Goal: Task Accomplishment & Management: Manage account settings

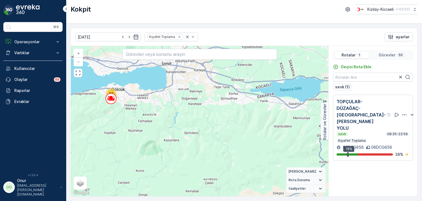
click at [383, 52] on p "Görevler" at bounding box center [387, 54] width 17 height 5
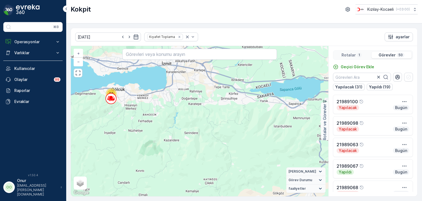
click at [346, 52] on p "Rotalar" at bounding box center [348, 54] width 14 height 5
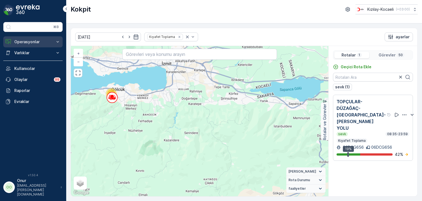
click at [28, 41] on p "Operasyonlar" at bounding box center [32, 41] width 37 height 5
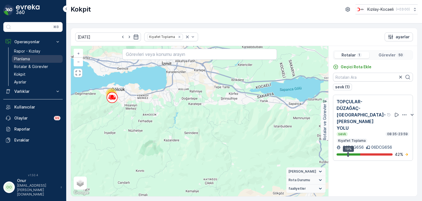
click at [27, 60] on p "Planlama" at bounding box center [22, 58] width 16 height 5
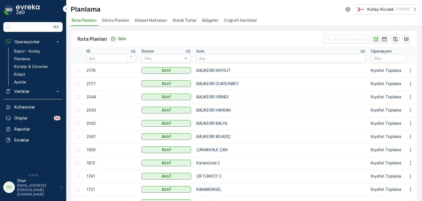
click at [152, 23] on span "Hizmet Noktaları" at bounding box center [151, 20] width 32 height 5
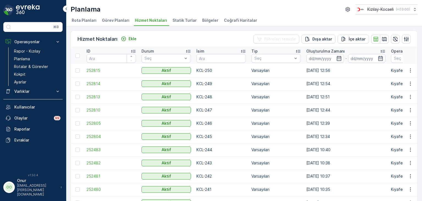
click at [183, 21] on span "Statik Turlar" at bounding box center [184, 20] width 24 height 5
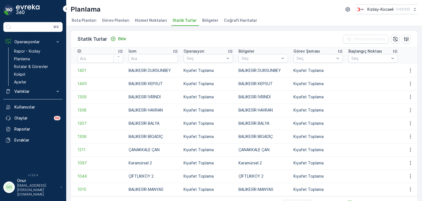
click at [141, 23] on span "Hizmet Noktaları" at bounding box center [151, 20] width 32 height 5
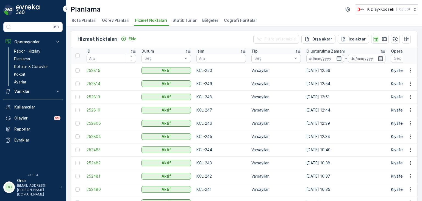
click at [113, 20] on span "Görev Planları" at bounding box center [115, 20] width 27 height 5
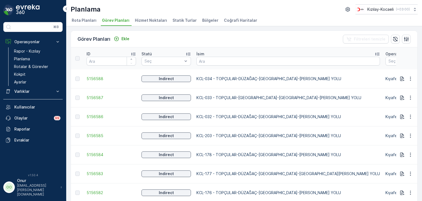
click at [202, 21] on span "Bölgeler" at bounding box center [210, 20] width 16 height 5
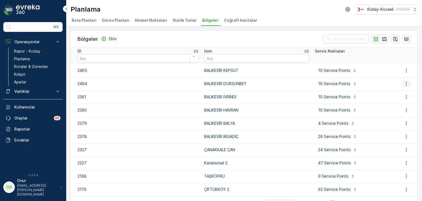
click at [406, 83] on icon "button" at bounding box center [406, 84] width 1 height 4
click at [399, 91] on span "Bölgeyi düzenle" at bounding box center [405, 91] width 30 height 5
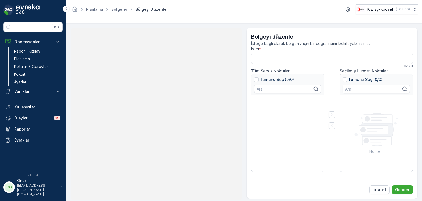
type input "BALIKESİR DURSUNBEY"
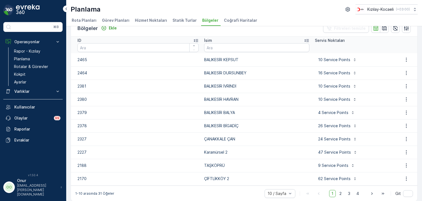
scroll to position [15, 0]
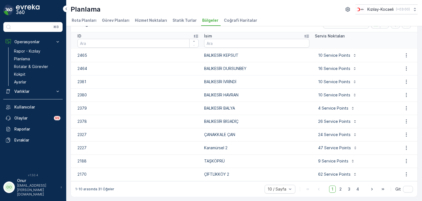
click at [185, 23] on span "Statik Turlar" at bounding box center [184, 20] width 24 height 5
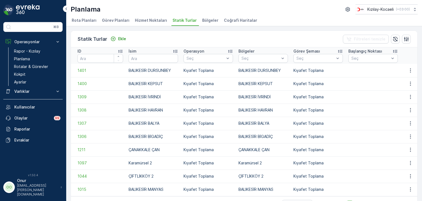
click at [146, 19] on span "Hizmet Noktaları" at bounding box center [151, 20] width 32 height 5
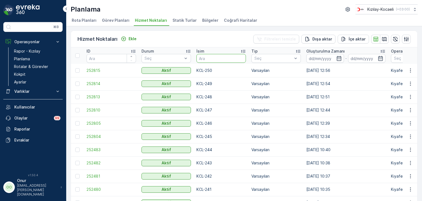
click at [210, 58] on input "text" at bounding box center [220, 58] width 49 height 9
type input "016"
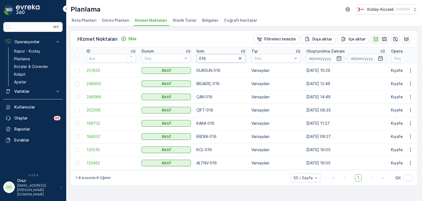
click at [214, 54] on input "016" at bounding box center [220, 58] width 49 height 9
type input "015"
click at [409, 70] on icon "button" at bounding box center [410, 70] width 5 height 5
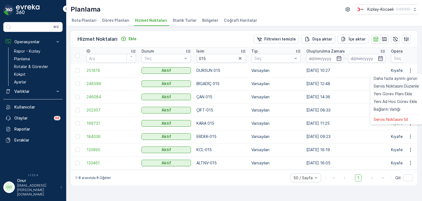
click at [399, 86] on span "Servis Noktasını Düzenle" at bounding box center [396, 85] width 45 height 5
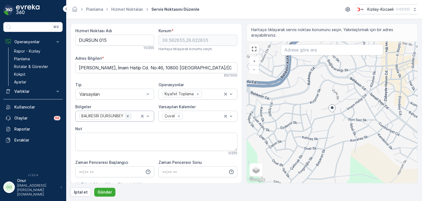
click at [128, 116] on icon "Remove BALIKESİR DURSUNBEY" at bounding box center [128, 116] width 2 height 2
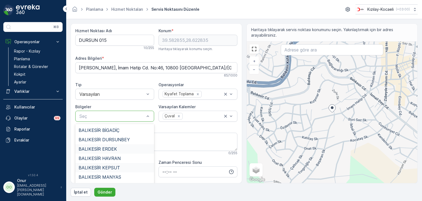
scroll to position [55, 0]
click at [122, 141] on div "BALIKESİR KEPSUT" at bounding box center [115, 139] width 72 height 5
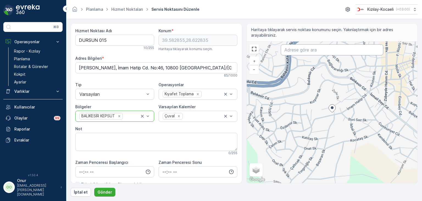
click at [297, 51] on input "text" at bounding box center [332, 49] width 102 height 11
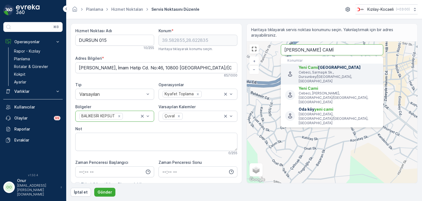
type input "DURSUNBEY YENİ CAMİ"
click at [311, 72] on p "Cebeci, Sarmaşık Sk., Dursunbey/Balıkesir, Türkiye" at bounding box center [339, 76] width 80 height 13
type input "39.587411,28.629632"
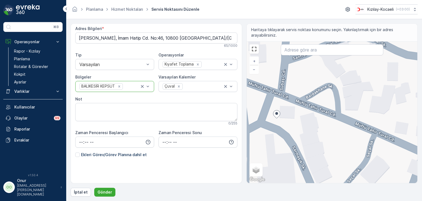
scroll to position [30, 0]
click at [291, 51] on input "text" at bounding box center [332, 49] width 102 height 11
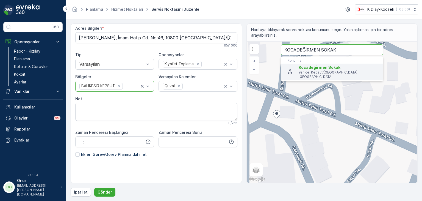
type input "KOCADEĞİRMEN SOKAK"
click at [327, 66] on span "Kocadeğirmen Sokak" at bounding box center [320, 67] width 42 height 5
type input "39.684516,28.1639554"
type Bilgileri "Yenice, Kocadeğirmen Sk., 10660 Kepsut/Balıkesir, Türkiye"
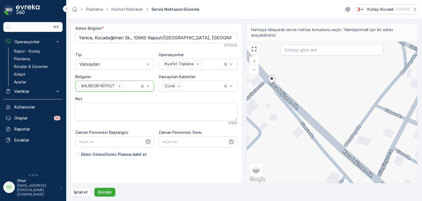
click at [276, 80] on div "+ − Uydu Yol haritası Arazi Karışık Leaflet Klavye kısayolları Harita Verileri …" at bounding box center [332, 111] width 171 height 141
type input "39.68455464465886,28.16404608245663"
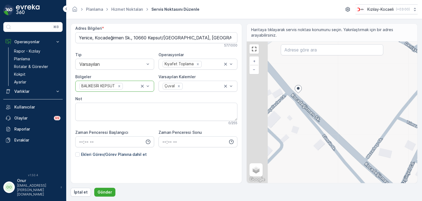
type Bilgileri "Yenice, Bahçelievler Cd. No:1, 10660 Kepsut/[GEOGRAPHIC_DATA], [GEOGRAPHIC_DATA]"
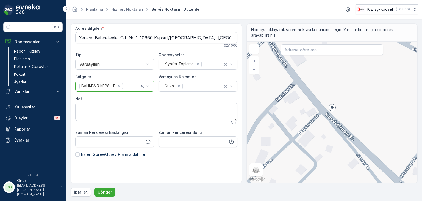
click at [334, 115] on div "+ − Uydu Yol haritası Arazi Karışık Leaflet Klavye kısayolları Harita Verileri …" at bounding box center [332, 111] width 171 height 141
type input "39.68450077297932,28.164089179761955"
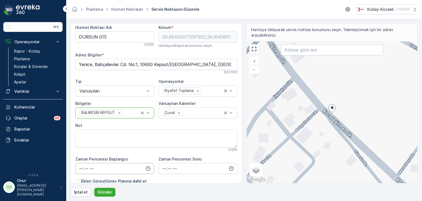
scroll to position [0, 0]
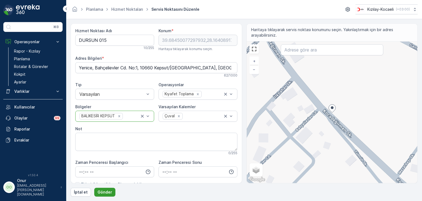
click at [109, 190] on p "Gönder" at bounding box center [105, 191] width 15 height 5
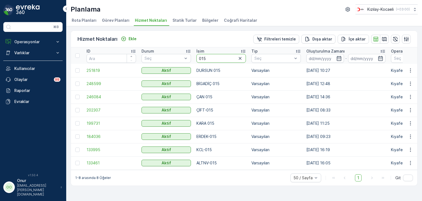
click at [208, 57] on input "015" at bounding box center [220, 58] width 49 height 9
type input "003"
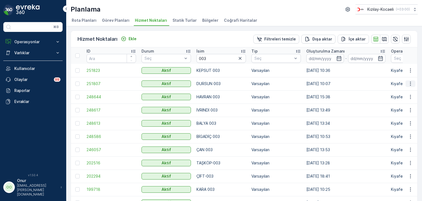
click at [408, 83] on icon "button" at bounding box center [410, 83] width 5 height 5
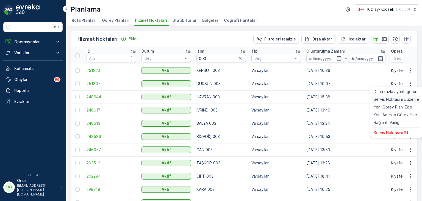
click at [394, 98] on span "Servis Noktasını Düzenle" at bounding box center [396, 98] width 45 height 5
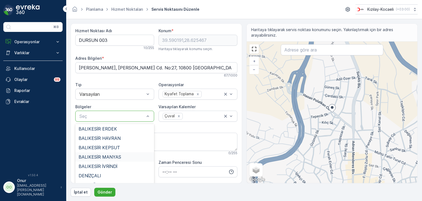
scroll to position [55, 0]
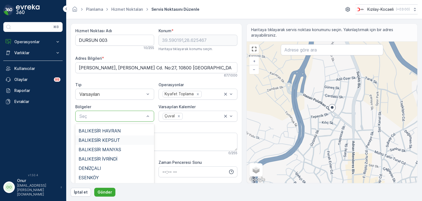
click at [116, 142] on span "BALIKESİR KEPSUT" at bounding box center [99, 139] width 41 height 5
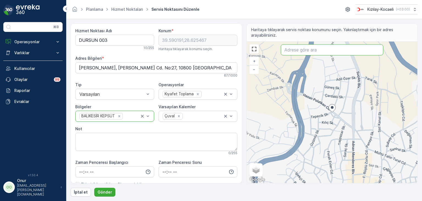
paste input "Düzgünyol Cd. No:68"
type input "Düzgünyol Cd. No:68"
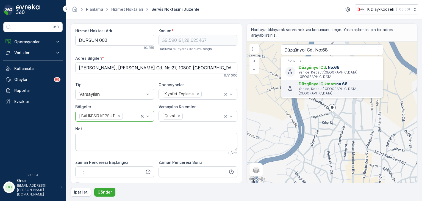
click at [327, 81] on span "Düzgünyol Çıkmazı" at bounding box center [318, 83] width 38 height 5
type input "39.6843,28.166763"
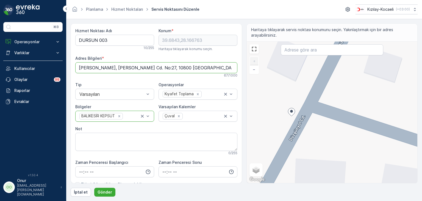
drag, startPoint x: 221, startPoint y: 67, endPoint x: 75, endPoint y: 58, distance: 145.8
click at [75, 58] on div "Adres Bilgileri * [PERSON_NAME], [PERSON_NAME] Cd. No:27, 10800 [GEOGRAPHIC_DAT…" at bounding box center [156, 66] width 162 height 22
click at [106, 191] on p "Gönder" at bounding box center [105, 191] width 15 height 5
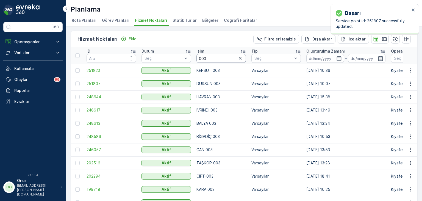
click at [212, 58] on input "003" at bounding box center [220, 58] width 49 height 9
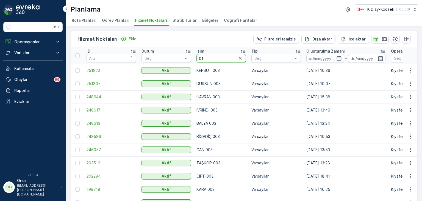
type input "015"
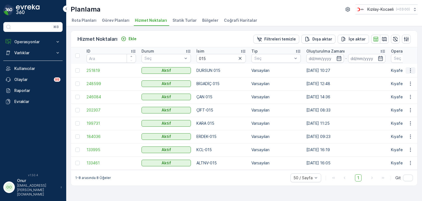
click at [410, 72] on icon "button" at bounding box center [410, 70] width 5 height 5
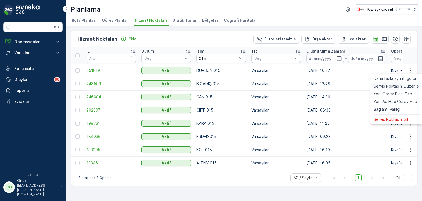
click at [401, 83] on span "Servis Noktasını Düzenle" at bounding box center [396, 85] width 45 height 5
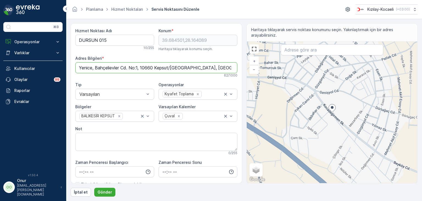
drag, startPoint x: 210, startPoint y: 68, endPoint x: 77, endPoint y: 63, distance: 132.8
click at [77, 63] on Bilgileri "Yenice, Bahçelievler Cd. No:1, 10660 Kepsut/[GEOGRAPHIC_DATA], [GEOGRAPHIC_DATA]" at bounding box center [156, 67] width 162 height 11
click at [107, 191] on p "Gönder" at bounding box center [105, 191] width 15 height 5
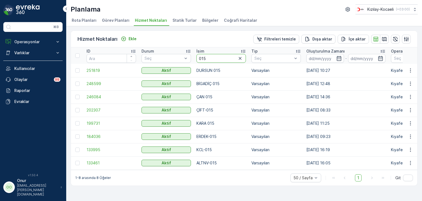
click at [210, 60] on input "015" at bounding box center [220, 58] width 49 height 9
type input "014"
click at [412, 71] on icon "button" at bounding box center [410, 70] width 5 height 5
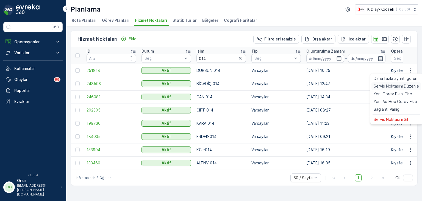
click at [398, 84] on span "Servis Noktasını Düzenle" at bounding box center [396, 85] width 45 height 5
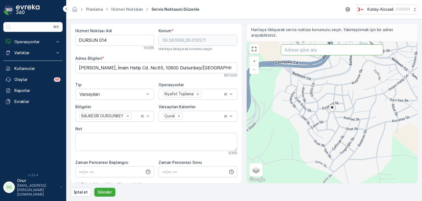
click at [298, 52] on input "text" at bounding box center [332, 49] width 102 height 11
type input "dursunbey panayır caddesi"
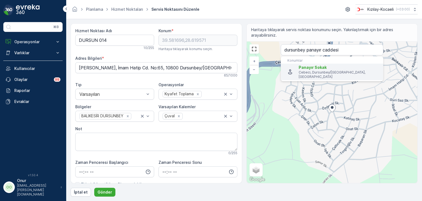
click at [319, 69] on span "Panayır Sokak" at bounding box center [313, 67] width 28 height 5
type input "39.58970970000001,28.6286228"
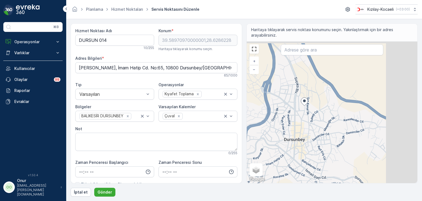
drag, startPoint x: 357, startPoint y: 90, endPoint x: 276, endPoint y: 140, distance: 94.5
click at [276, 140] on div "+ − Uydu Yol haritası Arazi Karışık Leaflet Klavye kısayolları Harita Verileri …" at bounding box center [332, 111] width 171 height 141
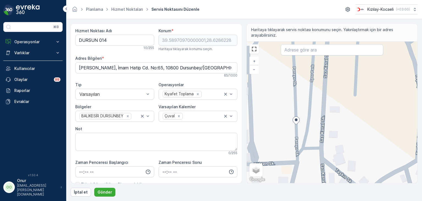
drag, startPoint x: 279, startPoint y: 115, endPoint x: 291, endPoint y: 95, distance: 23.6
click at [291, 95] on div "+ − Uydu Yol haritası Arazi Karışık Leaflet Klavye kısayolları Harita Verileri …" at bounding box center [332, 111] width 171 height 141
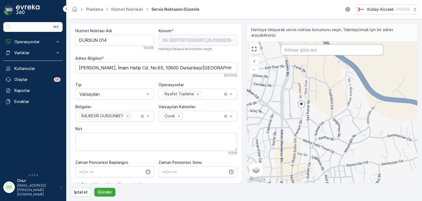
click at [300, 50] on input "text" at bounding box center [332, 49] width 102 height 11
type input "panayır cad"
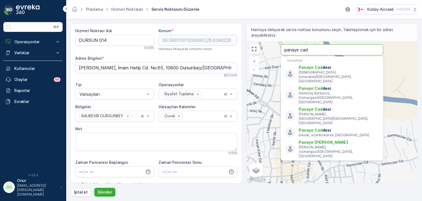
click at [316, 48] on input "panayır cad" at bounding box center [332, 49] width 102 height 11
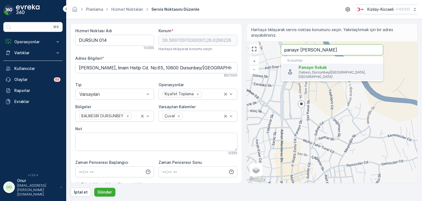
type input "panayır [PERSON_NAME]"
click at [332, 68] on span "Panayır Sokak" at bounding box center [339, 67] width 80 height 5
type Bilgileri "Cebeci, Panayır Sk., 10800 Dursunbey/[GEOGRAPHIC_DATA], [GEOGRAPHIC_DATA]"
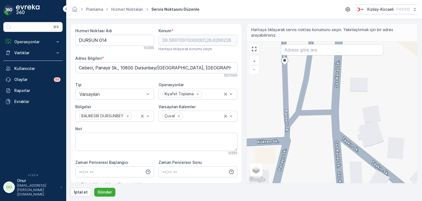
drag, startPoint x: 305, startPoint y: 129, endPoint x: 309, endPoint y: 108, distance: 21.9
click at [309, 108] on div "+ − Uydu Yol haritası Arazi Karışık Leaflet Klavye kısayolları Harita Verileri …" at bounding box center [332, 111] width 171 height 141
click at [297, 121] on div "+ − Uydu Yol haritası Arazi Karışık Leaflet Klavye kısayolları Harita Verileri …" at bounding box center [332, 111] width 171 height 141
type input "39.58928820093634,28.62874494449187"
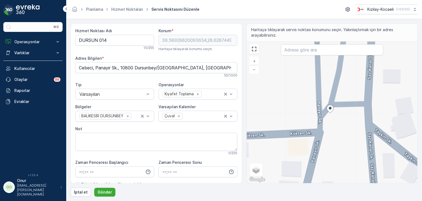
type Bilgileri "Cebeci, Panayır Sk. No:11, 10800 [GEOGRAPHIC_DATA]/[GEOGRAPHIC_DATA], [GEOGRAPH…"
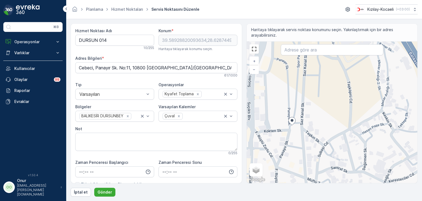
drag, startPoint x: 342, startPoint y: 133, endPoint x: 297, endPoint y: 140, distance: 45.6
click at [297, 140] on div "+ − Uydu Yol haritası Arazi Karışık Leaflet Klavye kısayolları Harita Verileri …" at bounding box center [332, 111] width 171 height 141
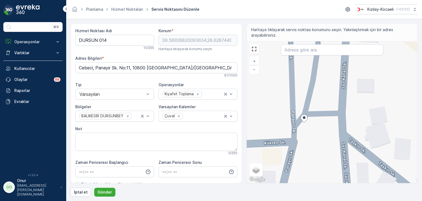
drag, startPoint x: 290, startPoint y: 130, endPoint x: 317, endPoint y: 126, distance: 27.6
click at [317, 126] on div "+ − Uydu Yol haritası Arazi Karışık Leaflet Klavye kısayolları Harita Verileri …" at bounding box center [332, 111] width 171 height 141
click at [302, 48] on input "text" at bounding box center [332, 49] width 102 height 11
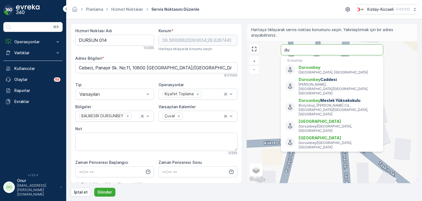
type input "d"
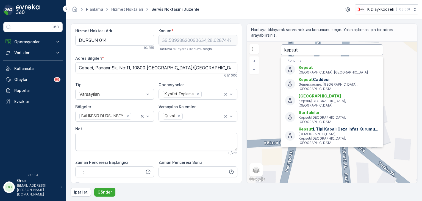
click at [317, 48] on input "kepsut" at bounding box center [332, 49] width 102 height 11
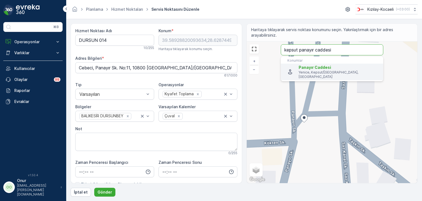
type input "kepsut panayır caddesi"
click at [325, 70] on p "Yenice, Kepsut/[GEOGRAPHIC_DATA], [GEOGRAPHIC_DATA]" at bounding box center [339, 74] width 80 height 9
type input "39.69088,28.166222"
type Bilgileri "Panayır Cd., Kepsut/[GEOGRAPHIC_DATA], [GEOGRAPHIC_DATA]"
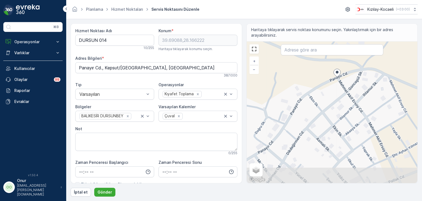
drag, startPoint x: 319, startPoint y: 143, endPoint x: 324, endPoint y: 115, distance: 28.9
click at [324, 115] on div "+ − Uydu Yol haritası Arazi Karışık Leaflet Klavye kısayolları Harita Verileri …" at bounding box center [332, 111] width 171 height 141
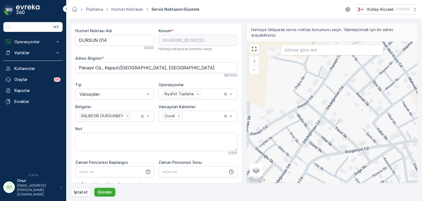
drag, startPoint x: 305, startPoint y: 137, endPoint x: 348, endPoint y: 90, distance: 63.8
click at [348, 90] on div "+ − Uydu Yol haritası Arazi Karışık Leaflet Klavye kısayolları Harita Verileri …" at bounding box center [332, 111] width 171 height 141
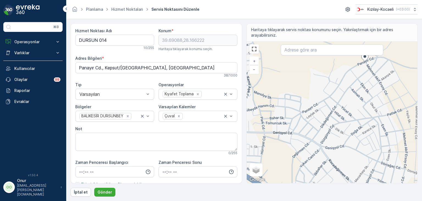
drag, startPoint x: 300, startPoint y: 128, endPoint x: 308, endPoint y: 121, distance: 10.5
click at [308, 121] on div "+ − Uydu Yol haritası Arazi Karışık Leaflet Klavye kısayolları Harita Verileri …" at bounding box center [332, 111] width 171 height 141
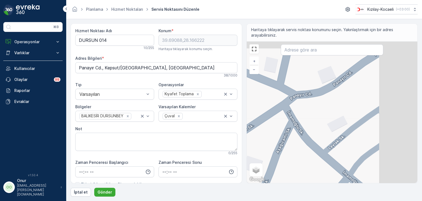
drag, startPoint x: 355, startPoint y: 101, endPoint x: 295, endPoint y: 121, distance: 63.1
click at [295, 121] on div "+ − Uydu Yol haritası Arazi Karışık Leaflet Klavye kısayolları Harita Verileri …" at bounding box center [332, 111] width 171 height 141
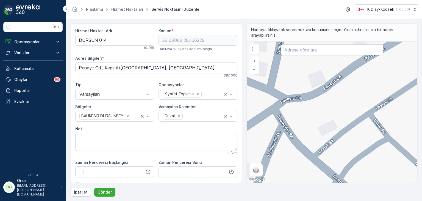
click at [304, 102] on div "+ − Uydu Yol haritası Arazi Karışık Leaflet Klavye kısayolları Harita Verileri …" at bounding box center [332, 111] width 171 height 141
type input "39.68779100870344,28.16144782840528"
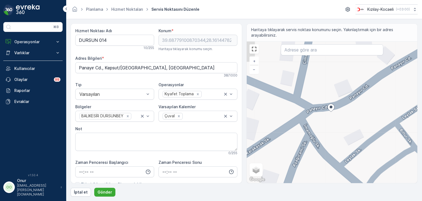
type Bilgileri "Yenice, Panayır Cd. No:4, 10660 Kepsut/[GEOGRAPHIC_DATA], [GEOGRAPHIC_DATA]"
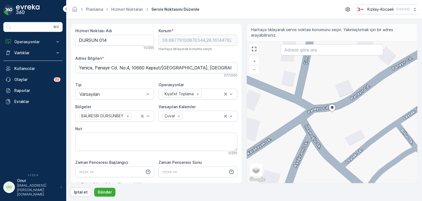
click at [339, 108] on div "+ − Uydu Yol haritası Arazi Karışık Leaflet Klavye kısayolları Harita Verileri …" at bounding box center [332, 111] width 171 height 141
type input "39.68781596100764,28.1615149336484"
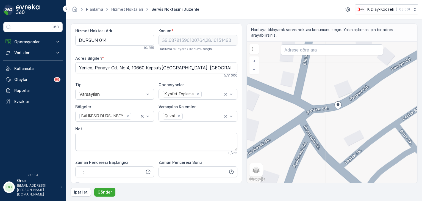
type Bilgileri "Yenice, Panayır Cd. No:6, 10660 Kepsut/[GEOGRAPHIC_DATA], [GEOGRAPHIC_DATA]"
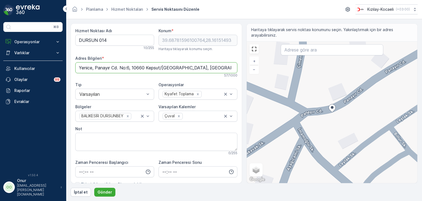
drag, startPoint x: 75, startPoint y: 67, endPoint x: 201, endPoint y: 67, distance: 125.3
click at [201, 67] on Bilgileri "Yenice, Panayır Cd. No:6, 10660 Kepsut/[GEOGRAPHIC_DATA], [GEOGRAPHIC_DATA]" at bounding box center [156, 67] width 162 height 11
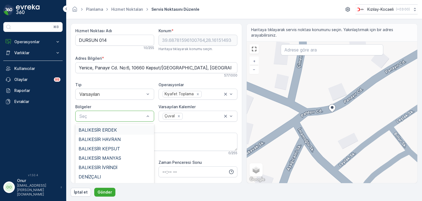
scroll to position [55, 0]
click at [118, 142] on div "BALIKESİR KEPSUT" at bounding box center [114, 139] width 79 height 9
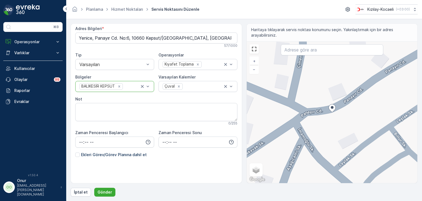
scroll to position [30, 0]
click at [107, 192] on p "Gönder" at bounding box center [105, 191] width 15 height 5
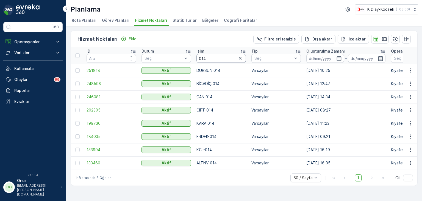
click at [213, 59] on input "014" at bounding box center [220, 58] width 49 height 9
type input "004"
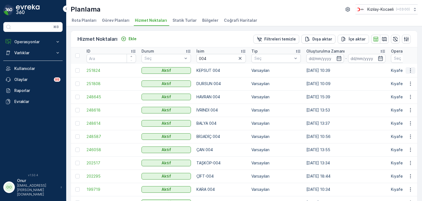
click at [408, 70] on icon "button" at bounding box center [410, 70] width 5 height 5
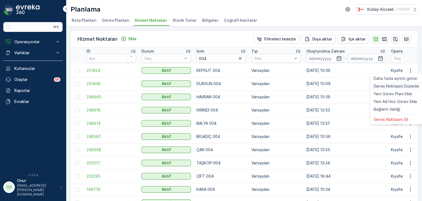
click at [397, 85] on span "Servis Noktasını Düzenle" at bounding box center [396, 85] width 45 height 5
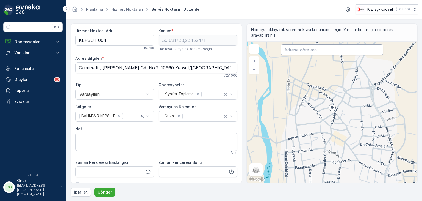
click at [296, 52] on input "text" at bounding box center [332, 49] width 102 height 11
type input "kepsut değirmenlik caddesi"
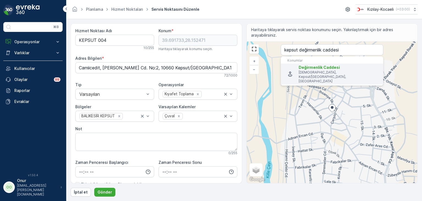
click at [309, 68] on span "Değirmenlik Caddesi" at bounding box center [319, 67] width 41 height 5
type input "39.6931892,28.1547394"
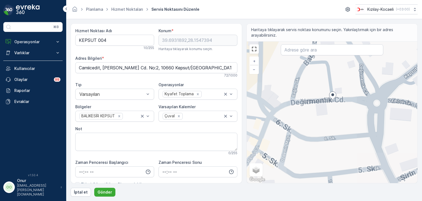
drag, startPoint x: 372, startPoint y: 89, endPoint x: 325, endPoint y: 123, distance: 58.2
click at [325, 123] on div "+ − Uydu Yol haritası Arazi Karışık Leaflet Klavye kısayolları Harita Verileri …" at bounding box center [332, 111] width 171 height 141
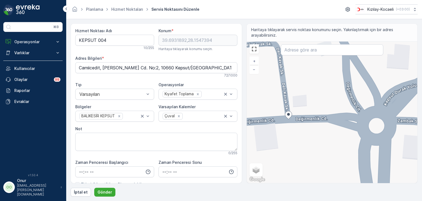
click at [337, 112] on div "+ − Uydu Yol haritası Arazi Karışık Leaflet Klavye kısayolları Harita Verileri …" at bounding box center [332, 111] width 171 height 141
type input "39.69324017352214,28.155214496680696"
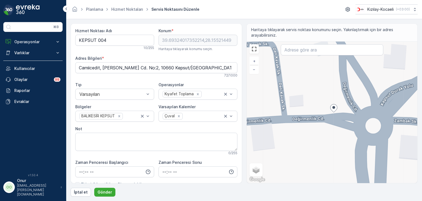
type Bilgileri "Mahkeme, Değirmenlik Cd. No:21, 10660 Kepsut/[GEOGRAPHIC_DATA], [GEOGRAPHIC_DAT…"
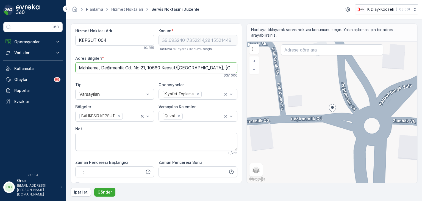
drag, startPoint x: 221, startPoint y: 69, endPoint x: 63, endPoint y: 66, distance: 158.8
click at [63, 66] on div "⌘B Operasyonlar Rapor - Kızılay Planlama Rotalar & Görevler Kokpit Ayarlar Varl…" at bounding box center [211, 100] width 422 height 201
click at [121, 116] on icon "Remove BALIKESİR KEPSUT" at bounding box center [119, 116] width 4 height 4
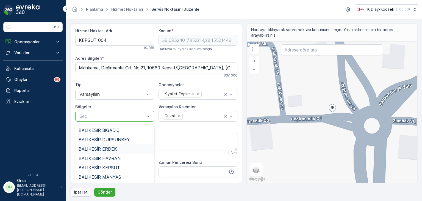
scroll to position [55, 0]
click at [119, 141] on div "BALIKESİR KEPSUT" at bounding box center [115, 139] width 72 height 5
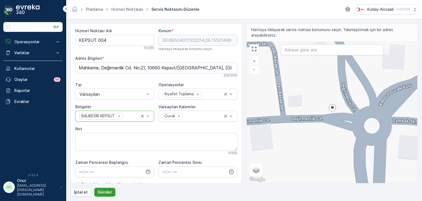
click at [105, 193] on p "Gönder" at bounding box center [105, 191] width 15 height 5
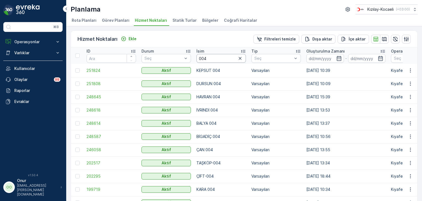
click at [215, 58] on input "004" at bounding box center [220, 58] width 49 height 9
type input "00"
click at [218, 57] on input "00" at bounding box center [220, 58] width 49 height 9
type input "001"
click at [411, 85] on icon "button" at bounding box center [410, 83] width 5 height 5
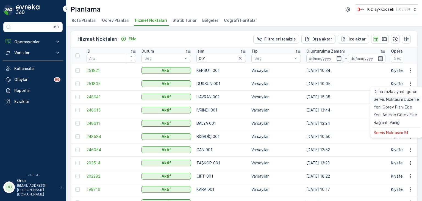
click at [403, 98] on span "Servis Noktasını Düzenle" at bounding box center [396, 98] width 45 height 5
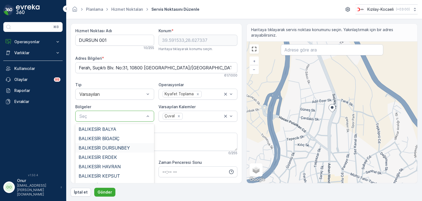
scroll to position [27, 0]
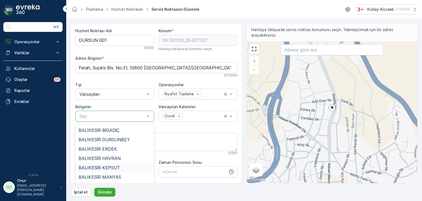
click at [123, 164] on div "BALIKESİR KEPSUT" at bounding box center [114, 167] width 79 height 9
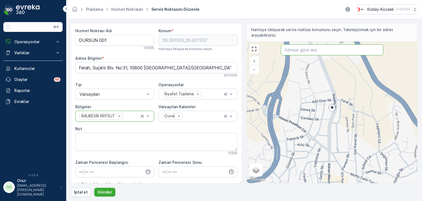
click at [296, 51] on input "text" at bounding box center [332, 49] width 102 height 11
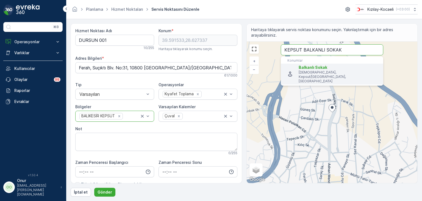
type input "KEPSUT BALKANLI SOKAK"
click at [340, 74] on p "[DEMOGRAPHIC_DATA], Kepsut/[GEOGRAPHIC_DATA], [GEOGRAPHIC_DATA]" at bounding box center [339, 76] width 80 height 13
type input "39.688939,28.1508712"
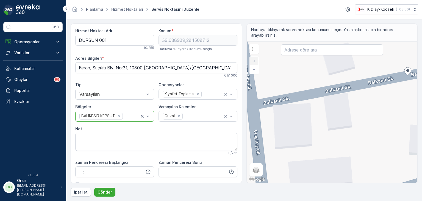
click at [263, 97] on div "+ − Uydu Yol haritası Arazi Karışık Leaflet Klavye kısayolları Harita Verileri …" at bounding box center [332, 111] width 171 height 141
type input "39.688856351822224,28.1501640953181"
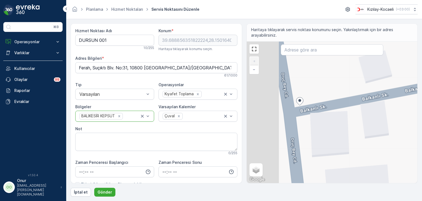
type Bilgileri "Camiiatik, Oruç Bey Cd. No:19, 10660 Kepsut/[GEOGRAPHIC_DATA], [GEOGRAPHIC_DATA]"
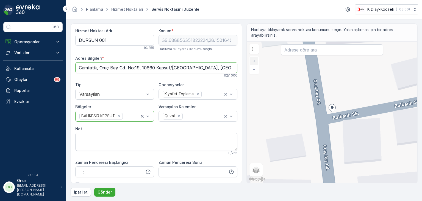
drag, startPoint x: 213, startPoint y: 68, endPoint x: 73, endPoint y: 63, distance: 140.7
click at [73, 63] on div "Hizmet Noktası Adı DURSUN 001 10 / 255 Konum * 39.688856351822224,28.1501640953…" at bounding box center [156, 103] width 171 height 160
click at [108, 190] on p "Gönder" at bounding box center [105, 191] width 15 height 5
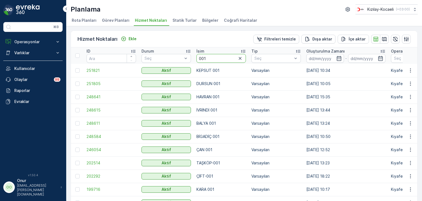
click at [214, 60] on input "001" at bounding box center [220, 58] width 49 height 9
type input "012"
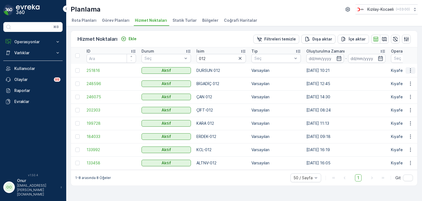
click at [411, 69] on icon "button" at bounding box center [410, 70] width 5 height 5
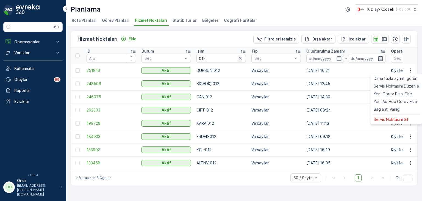
click at [391, 87] on span "Servis Noktasını Düzenle" at bounding box center [396, 85] width 45 height 5
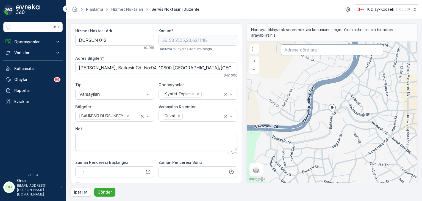
click at [292, 55] on input "text" at bounding box center [332, 49] width 102 height 11
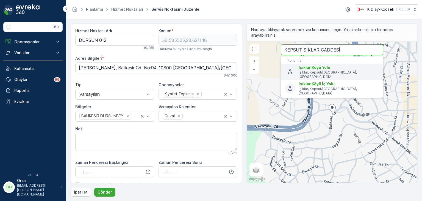
type input "KEPSUT ŞIKLAR CADDESİ"
click at [303, 50] on input "KEPSUT ŞIKLAR CADDESİ" at bounding box center [332, 49] width 102 height 11
type input "KEPSUT IŞIKLAR CADDESİ"
click at [351, 65] on span "Işıklar Köyü Yolu" at bounding box center [339, 67] width 80 height 5
type input "39.5902605,28.2869012"
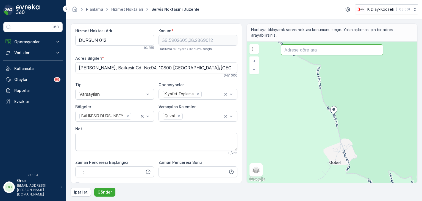
click at [307, 51] on input "text" at bounding box center [332, 49] width 102 height 11
type input "IŞIKLAR CAD. KEPSUT"
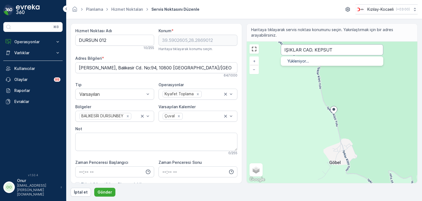
click at [94, 187] on button "Gönder" at bounding box center [104, 191] width 21 height 9
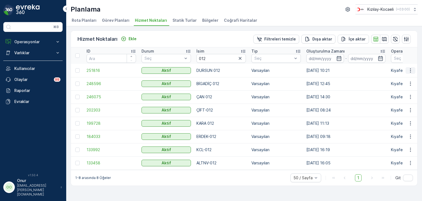
click at [410, 70] on icon "button" at bounding box center [410, 70] width 5 height 5
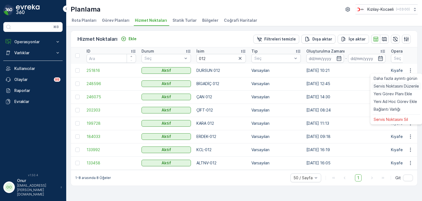
click at [399, 84] on span "Servis Noktasını Düzenle" at bounding box center [396, 85] width 45 height 5
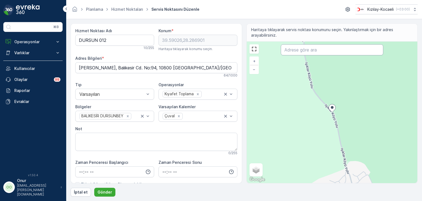
click at [313, 50] on input "text" at bounding box center [332, 49] width 102 height 11
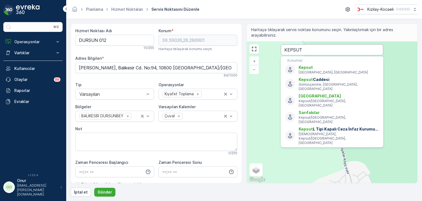
click at [308, 50] on input "KEPSUT" at bounding box center [332, 49] width 102 height 11
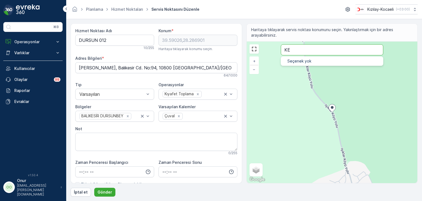
type input "K"
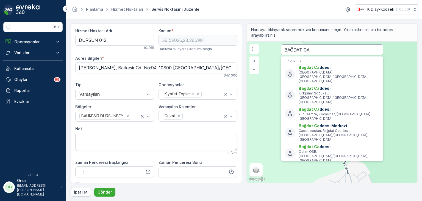
click at [327, 49] on input "BAĞDAT CA" at bounding box center [332, 49] width 102 height 11
click at [319, 50] on input "BAĞDAT CAD" at bounding box center [332, 49] width 102 height 11
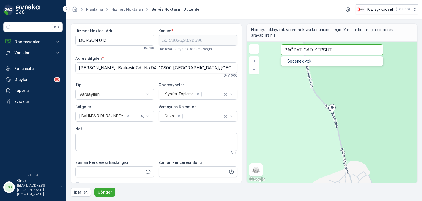
click at [301, 49] on input "BAĞDAT CAD KEPSUT" at bounding box center [332, 49] width 102 height 11
click at [333, 49] on input "BOĞAZ CAD KEPSUT" at bounding box center [332, 49] width 102 height 11
click at [333, 49] on input "BOĞAZ CADDESİ KESPSUT" at bounding box center [332, 49] width 102 height 11
click at [329, 49] on input "BOĞAZ CADDESİ KESPSUT" at bounding box center [332, 49] width 102 height 11
type input "BOĞAZ CADDESİ KEPSUT"
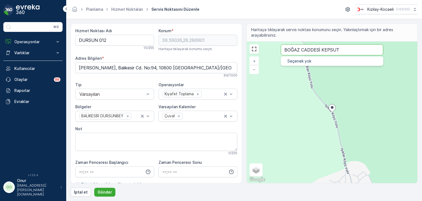
drag, startPoint x: 348, startPoint y: 50, endPoint x: 280, endPoint y: 50, distance: 67.6
click at [281, 50] on input "BOĞAZ CADDESİ KEPSUT" at bounding box center [332, 49] width 102 height 11
click at [129, 115] on icon "Remove BALIKESİR DURSUNBEY" at bounding box center [128, 116] width 4 height 4
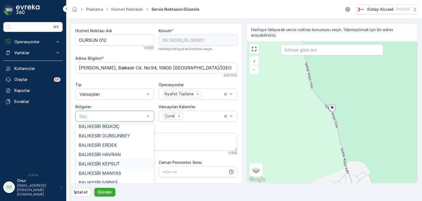
scroll to position [22, 0]
click at [115, 170] on span "BALIKESİR KEPSUT" at bounding box center [99, 172] width 41 height 5
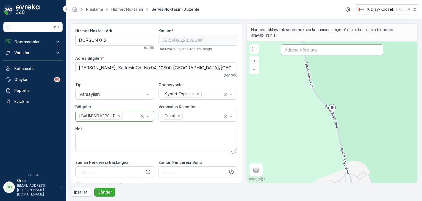
click at [294, 52] on input "text" at bounding box center [332, 49] width 102 height 11
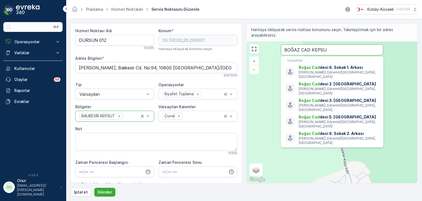
type input "BOĞAZ CAD KEPSUT"
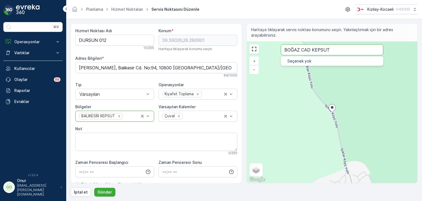
drag, startPoint x: 332, startPoint y: 49, endPoint x: 259, endPoint y: 44, distance: 73.2
click at [259, 44] on div "+ − Uydu Yol haritası Arazi Karışık Leaflet Klavye kısayolları Harita Verileri …" at bounding box center [332, 111] width 171 height 141
type input "39.594329649264765,28.281184112508143"
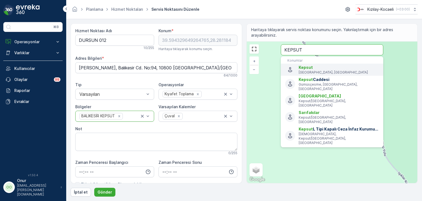
type input "KEPSUT"
click at [335, 72] on p "[GEOGRAPHIC_DATA], [GEOGRAPHIC_DATA]" at bounding box center [339, 72] width 80 height 4
type input "39.6903999,28.152446"
type Bilgileri "Kepsut, [GEOGRAPHIC_DATA], [GEOGRAPHIC_DATA]"
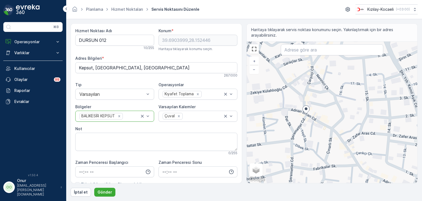
drag, startPoint x: 311, startPoint y: 137, endPoint x: 317, endPoint y: 133, distance: 6.8
click at [317, 133] on div "+ − Uydu Yol haritası Arazi Karışık Leaflet Klavye kısayolları Harita Verileri …" at bounding box center [332, 111] width 171 height 141
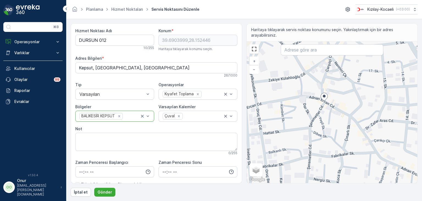
drag, startPoint x: 316, startPoint y: 148, endPoint x: 333, endPoint y: 135, distance: 21.0
click at [333, 135] on div "+ − Uydu Yol haritası Arazi Karışık Leaflet Klavye kısayolları Harita Verileri …" at bounding box center [332, 111] width 171 height 141
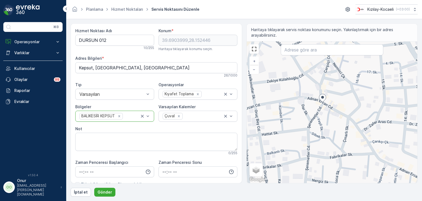
drag, startPoint x: 346, startPoint y: 118, endPoint x: 328, endPoint y: 149, distance: 36.3
click at [328, 149] on div "+ − Uydu Yol haritası Arazi Karışık Leaflet Klavye kısayolları Harita Verileri …" at bounding box center [332, 111] width 171 height 141
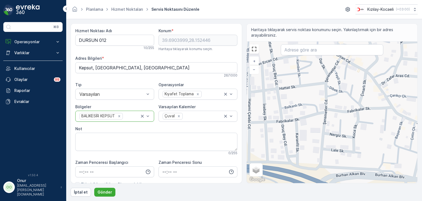
drag, startPoint x: 325, startPoint y: 152, endPoint x: 343, endPoint y: 106, distance: 49.1
click at [343, 106] on div "+ − Uydu Yol haritası Arazi Karışık Leaflet Klavye kısayolları Harita Verileri …" at bounding box center [332, 111] width 171 height 141
click at [315, 51] on input "text" at bounding box center [332, 49] width 102 height 11
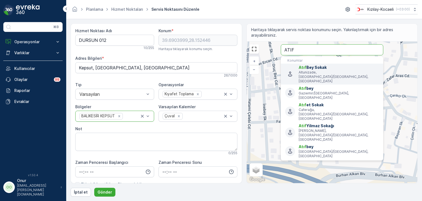
type input "ATIF"
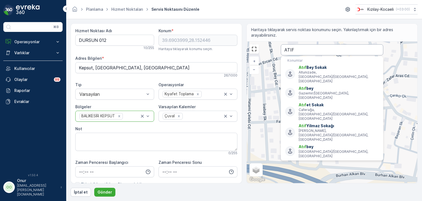
click at [315, 50] on input "ATIF" at bounding box center [332, 49] width 102 height 11
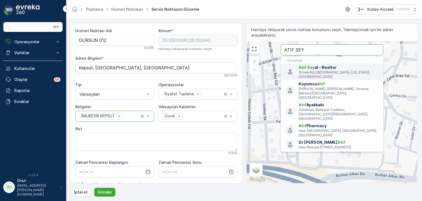
type input "ATIF SEY"
drag, startPoint x: 312, startPoint y: 48, endPoint x: 265, endPoint y: 48, distance: 47.5
click at [265, 48] on div "+ − Uydu Yol haritası Arazi Karışık Leaflet Klavye kısayolları Harita Verileri …" at bounding box center [332, 111] width 171 height 141
type input "39.690635162407766,28.14951214376288"
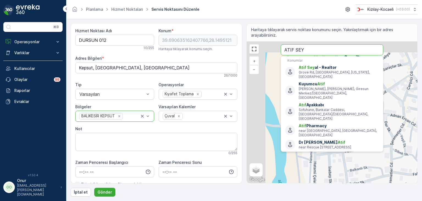
type Bilgileri "İhsaniye, [PERSON_NAME]. No:5, 10660 Kepsut/[GEOGRAPHIC_DATA], [GEOGRAPHIC_DATA]"
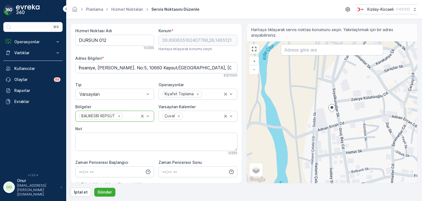
click at [329, 162] on div "+ − Uydu Yol haritası Arazi Karışık Leaflet Klavye kısayolları Harita Verileri …" at bounding box center [332, 111] width 171 height 141
type input "39.689131603655866,28.14941613098387"
type Bilgileri "[DEMOGRAPHIC_DATA], İnebey Sk. No:12, 10660 Kepsut/[GEOGRAPHIC_DATA], [GEOGRAPH…"
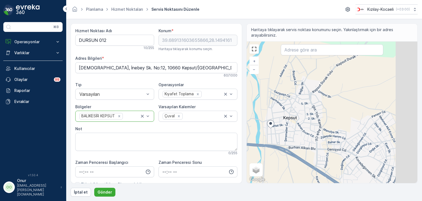
drag, startPoint x: 371, startPoint y: 139, endPoint x: 304, endPoint y: 130, distance: 67.3
click at [304, 130] on div "+ − Uydu Yol haritası Arazi Karışık Leaflet Klavye kısayolları Harita Verileri …" at bounding box center [332, 111] width 171 height 141
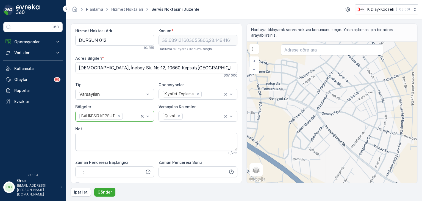
drag, startPoint x: 365, startPoint y: 157, endPoint x: 316, endPoint y: 115, distance: 64.3
click at [316, 115] on div "+ − Uydu Yol haritası Arazi Karışık Leaflet Klavye kısayolları Harita Verileri …" at bounding box center [332, 111] width 171 height 141
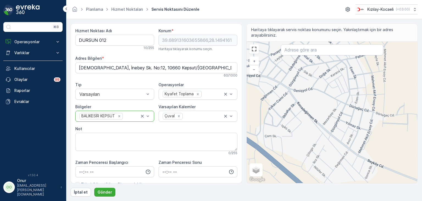
drag, startPoint x: 348, startPoint y: 139, endPoint x: 322, endPoint y: 117, distance: 34.3
click at [322, 117] on div "+ − Uydu Yol haritası Arazi Karışık Leaflet Klavye kısayolları Harita Verileri …" at bounding box center [332, 111] width 171 height 141
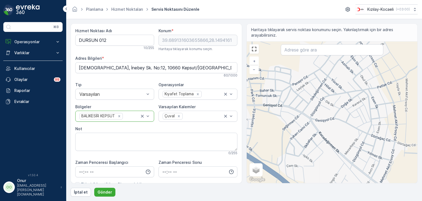
drag, startPoint x: 301, startPoint y: 131, endPoint x: 321, endPoint y: 160, distance: 34.9
click at [321, 160] on div "+ − Uydu Yol haritası Arazi Karışık Leaflet Klavye kısayolları Harita Verileri …" at bounding box center [332, 111] width 171 height 141
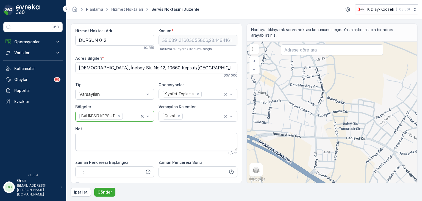
drag, startPoint x: 338, startPoint y: 113, endPoint x: 422, endPoint y: 146, distance: 89.5
click at [422, 146] on form "Hizmet Noktası Adı DURSUN 012 10 / 255 Konum * 39.689131603655866,28.1494161309…" at bounding box center [244, 110] width 356 height 182
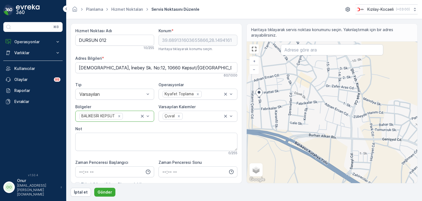
drag, startPoint x: 270, startPoint y: 102, endPoint x: 306, endPoint y: 104, distance: 36.0
click at [306, 104] on div "+ − Uydu Yol haritası Arazi Karışık Leaflet Klavye kısayolları Harita Verileri …" at bounding box center [332, 111] width 171 height 141
click at [293, 48] on input "text" at bounding box center [332, 49] width 102 height 11
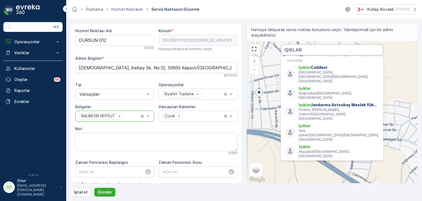
click at [312, 51] on input "IŞIKLAR" at bounding box center [332, 49] width 102 height 11
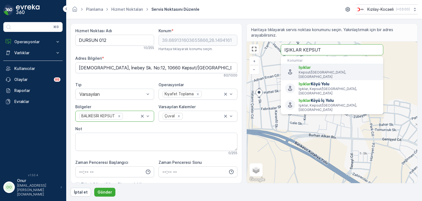
type input "IŞIKLAR KEPSUT"
click at [331, 69] on span "Işıklar" at bounding box center [339, 67] width 80 height 5
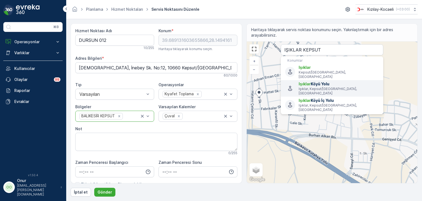
type input "39.57292899999999,28.308605"
type Bilgileri "Işıklar, 10662 Kepsut/[GEOGRAPHIC_DATA], [GEOGRAPHIC_DATA]"
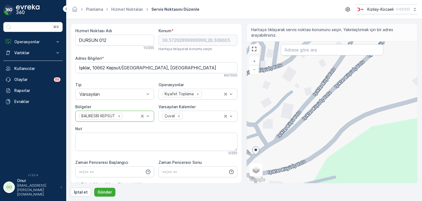
drag, startPoint x: 354, startPoint y: 99, endPoint x: 289, endPoint y: 143, distance: 78.1
click at [289, 143] on div "+ − Uydu Yol haritası Arazi Karışık Leaflet Klavye kısayolları Harita Verileri …" at bounding box center [332, 111] width 171 height 141
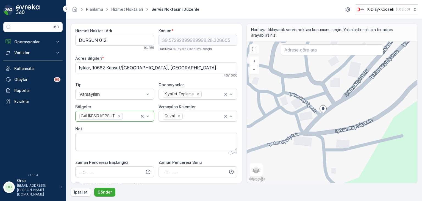
drag, startPoint x: 299, startPoint y: 130, endPoint x: 337, endPoint y: 110, distance: 42.4
click at [337, 110] on div "+ − Uydu Yol haritası Arazi Karışık Leaflet Klavye kısayolları Harita Verileri …" at bounding box center [332, 111] width 171 height 141
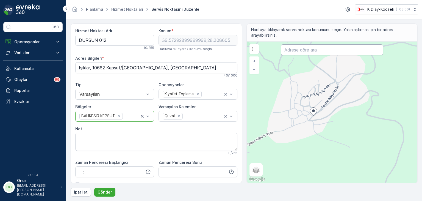
click at [299, 51] on input "text" at bounding box center [332, 49] width 102 height 11
click at [341, 48] on input "KEPSUT AİLEM MARKET" at bounding box center [332, 49] width 102 height 11
type input "K"
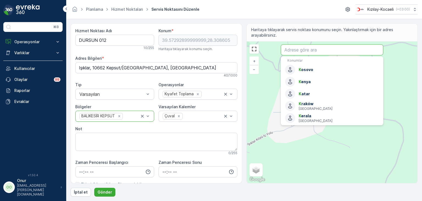
click at [304, 52] on input "text" at bounding box center [332, 49] width 102 height 11
click at [295, 51] on input "text" at bounding box center [332, 49] width 102 height 11
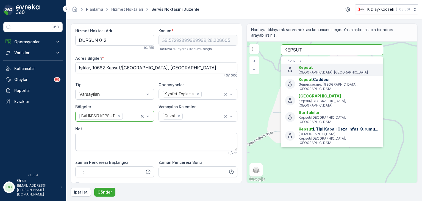
type input "KEPSUT"
click at [326, 70] on p "[GEOGRAPHIC_DATA], [GEOGRAPHIC_DATA]" at bounding box center [339, 72] width 80 height 4
type input "39.6903999,28.152446"
type Bilgileri "Kepsut, [GEOGRAPHIC_DATA], [GEOGRAPHIC_DATA]"
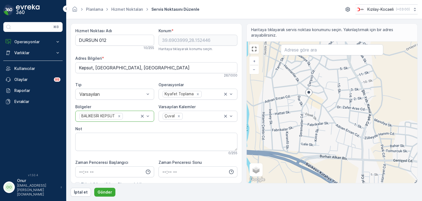
drag, startPoint x: 358, startPoint y: 137, endPoint x: 341, endPoint y: 120, distance: 24.3
click at [341, 120] on div "+ − Uydu Yol haritası Arazi Karışık Leaflet Klavye kısayolları Harita Verileri …" at bounding box center [332, 111] width 171 height 141
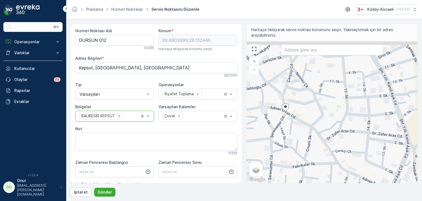
drag, startPoint x: 314, startPoint y: 89, endPoint x: 289, endPoint y: 127, distance: 45.2
click at [289, 127] on div "+ − Uydu Yol haritası Arazi Karışık Leaflet Klavye kısayolları Harita Verileri …" at bounding box center [332, 111] width 171 height 141
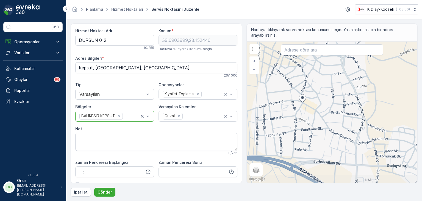
drag, startPoint x: 324, startPoint y: 148, endPoint x: 336, endPoint y: 129, distance: 22.2
click at [336, 129] on div "+ − Uydu Yol haritası Arazi Karışık Leaflet Klavye kısayolları Harita Verileri …" at bounding box center [332, 111] width 171 height 141
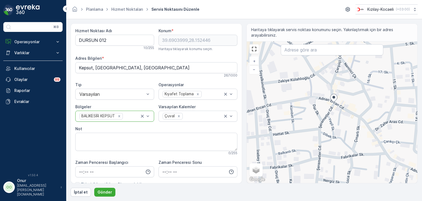
drag, startPoint x: 310, startPoint y: 82, endPoint x: 347, endPoint y: 64, distance: 41.3
click at [347, 64] on div "+ − Uydu Yol haritası Arazi Karışık Leaflet Klavye kısayolları Harita Verileri …" at bounding box center [332, 111] width 171 height 141
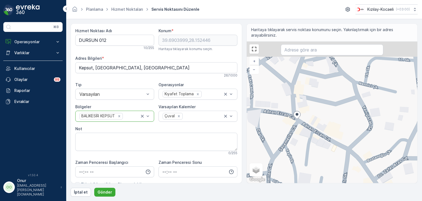
drag, startPoint x: 330, startPoint y: 99, endPoint x: 309, endPoint y: 144, distance: 50.5
click at [309, 144] on div "+ − Uydu Yol haritası Arazi Karışık Leaflet Klavye kısayolları Harita Verileri …" at bounding box center [332, 111] width 171 height 141
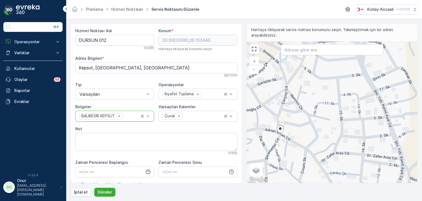
drag, startPoint x: 344, startPoint y: 138, endPoint x: 320, endPoint y: 141, distance: 24.6
click at [320, 141] on div "+ − Uydu Yol haritası Arazi Karışık Leaflet Klavye kısayolları Harita Verileri …" at bounding box center [332, 111] width 171 height 141
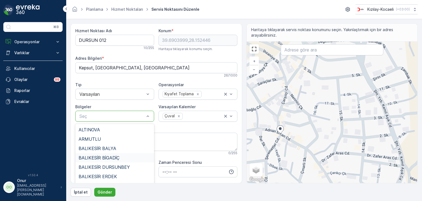
click at [120, 153] on div "BALIKESİR BİGADİÇ" at bounding box center [114, 157] width 79 height 9
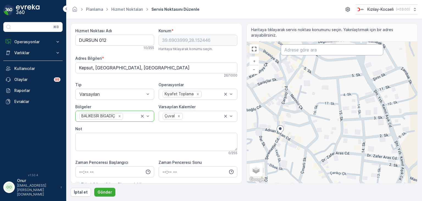
click at [288, 51] on input "text" at bounding box center [332, 49] width 102 height 11
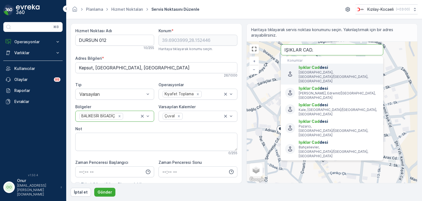
type input "IŞIKLAR CAD."
click at [306, 71] on p "[GEOGRAPHIC_DATA], [GEOGRAPHIC_DATA]/[GEOGRAPHIC_DATA], [GEOGRAPHIC_DATA]" at bounding box center [339, 76] width 80 height 13
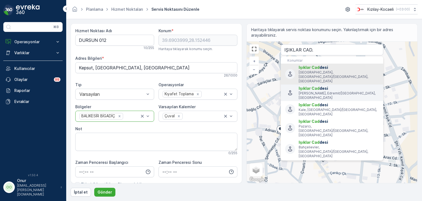
type input "36.8782926,30.7102"
type Bilgileri "Işıklar Cd., 07100 [GEOGRAPHIC_DATA]/[GEOGRAPHIC_DATA], [GEOGRAPHIC_DATA]"
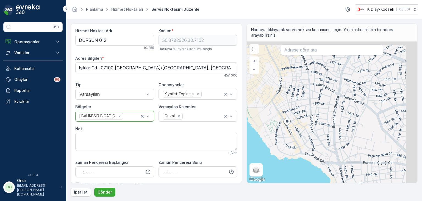
drag, startPoint x: 359, startPoint y: 138, endPoint x: 305, endPoint y: 145, distance: 54.3
click at [305, 145] on div "+ − Uydu Yol haritası Arazi Karışık Leaflet Klavye kısayolları Harita Verileri …" at bounding box center [332, 111] width 171 height 141
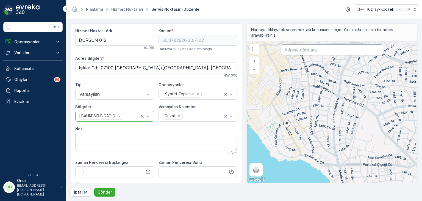
click at [305, 49] on input "text" at bounding box center [332, 49] width 102 height 11
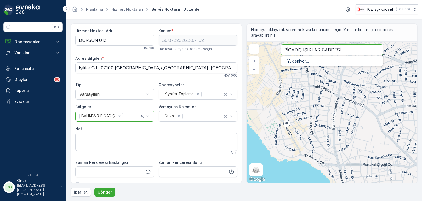
type input "BİGADİÇ IŞIKLAR CADDESİ"
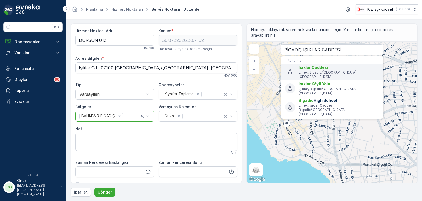
click at [333, 69] on span "Işıklar Caddesi" at bounding box center [339, 67] width 80 height 5
type input "39.4067187,28.1430374"
type Bilgileri "Işıklar Cd., Bigadiç/[GEOGRAPHIC_DATA], [GEOGRAPHIC_DATA]"
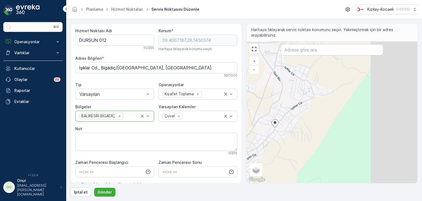
drag, startPoint x: 358, startPoint y: 116, endPoint x: 297, endPoint y: 128, distance: 62.1
click at [296, 128] on div "+ − Uydu Yol haritası Arazi Karışık Leaflet Klavye kısayolları Harita Verileri …" at bounding box center [332, 111] width 171 height 141
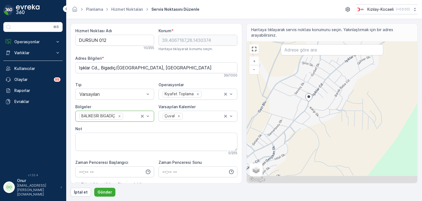
drag, startPoint x: 287, startPoint y: 125, endPoint x: 319, endPoint y: 96, distance: 43.3
click at [319, 96] on div "+ − Uydu Yol haritası Arazi Karışık Leaflet Klavye kısayolları Harita Verileri …" at bounding box center [332, 111] width 171 height 141
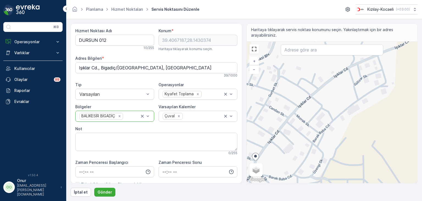
drag, startPoint x: 342, startPoint y: 87, endPoint x: 296, endPoint y: 140, distance: 70.3
click at [296, 140] on div "+ − Uydu Yol haritası Arazi Karışık Leaflet Klavye kısayolları Harita Verileri …" at bounding box center [332, 111] width 171 height 141
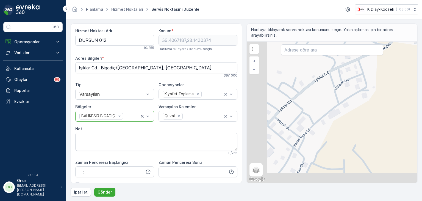
drag, startPoint x: 326, startPoint y: 114, endPoint x: 367, endPoint y: 81, distance: 52.6
click at [367, 81] on div "+ − Uydu Yol haritası Arazi Karışık Leaflet Klavye kısayolları Harita Verileri …" at bounding box center [332, 111] width 171 height 141
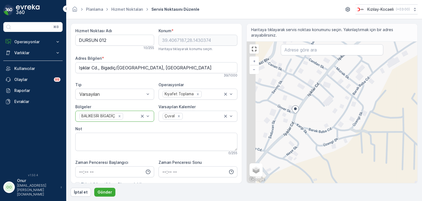
drag, startPoint x: 306, startPoint y: 126, endPoint x: 366, endPoint y: 78, distance: 76.8
click at [366, 77] on div "+ − Uydu Yol haritası Arazi Karışık Leaflet Klavye kısayolları Harita Verileri …" at bounding box center [332, 111] width 171 height 141
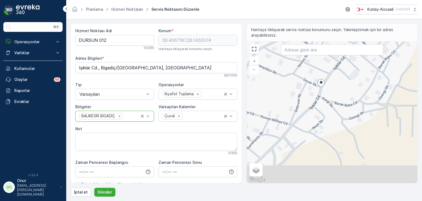
drag, startPoint x: 318, startPoint y: 143, endPoint x: 327, endPoint y: 124, distance: 21.0
click at [327, 124] on div "+ − Uydu Yol haritası Arazi Karışık Leaflet Klavye kısayolları Harita Verileri …" at bounding box center [332, 111] width 171 height 141
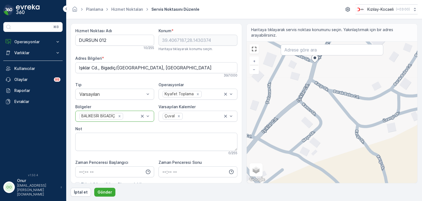
drag, startPoint x: 302, startPoint y: 102, endPoint x: 297, endPoint y: 128, distance: 26.2
click at [297, 128] on div "+ − Uydu Yol haritası Arazi Karışık Leaflet Klavye kısayolları Harita Verileri …" at bounding box center [332, 111] width 171 height 141
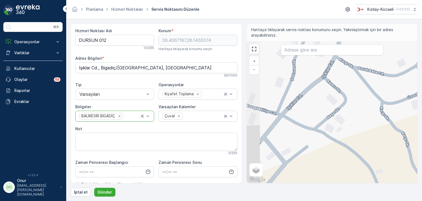
drag, startPoint x: 300, startPoint y: 121, endPoint x: 326, endPoint y: 86, distance: 44.4
click at [326, 86] on div "+ − Uydu Yol haritası Arazi Karışık Leaflet Klavye kısayolları Harita Verileri …" at bounding box center [332, 111] width 171 height 141
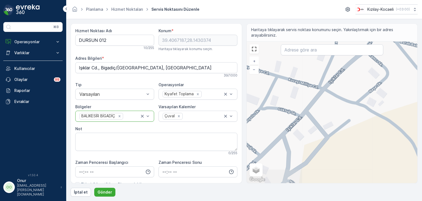
drag, startPoint x: 298, startPoint y: 124, endPoint x: 340, endPoint y: 98, distance: 49.2
click at [340, 98] on div "+ − Uydu Yol haritası Arazi Karışık Leaflet Klavye kısayolları Harita Verileri …" at bounding box center [332, 111] width 171 height 141
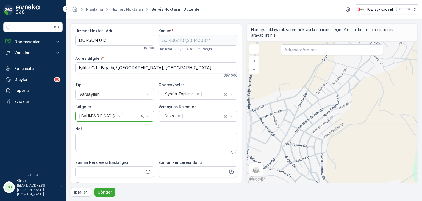
drag, startPoint x: 301, startPoint y: 137, endPoint x: 335, endPoint y: 104, distance: 47.2
click at [335, 104] on div "+ − Uydu Yol haritası Arazi Karışık Leaflet Klavye kısayolları Harita Verileri …" at bounding box center [332, 111] width 171 height 141
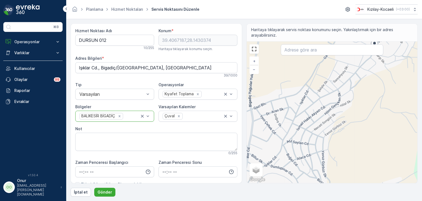
drag, startPoint x: 338, startPoint y: 105, endPoint x: 345, endPoint y: 100, distance: 8.6
click at [345, 100] on div "+ − Uydu Yol haritası Arazi Karışık Leaflet Klavye kısayolları Harita Verileri …" at bounding box center [332, 111] width 171 height 141
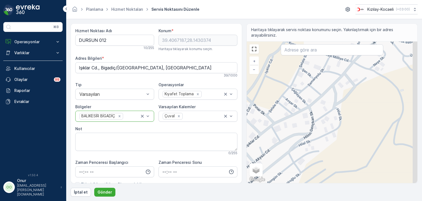
drag, startPoint x: 341, startPoint y: 99, endPoint x: 272, endPoint y: 150, distance: 85.4
click at [272, 151] on div "+ − Uydu Yol haritası Arazi Karışık Leaflet Klavye kısayolları Harita Verileri …" at bounding box center [332, 111] width 171 height 141
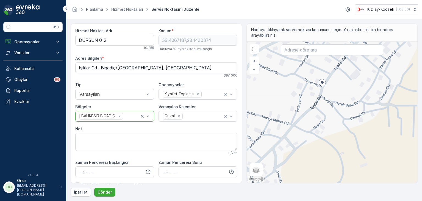
drag, startPoint x: 326, startPoint y: 102, endPoint x: 275, endPoint y: 158, distance: 76.4
click at [275, 158] on div "+ − Uydu Yol haritası Arazi Karışık Leaflet Klavye kısayolları Harita Verileri …" at bounding box center [332, 111] width 171 height 141
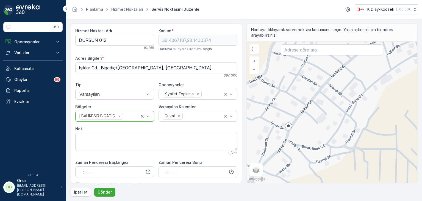
drag, startPoint x: 341, startPoint y: 88, endPoint x: 308, endPoint y: 131, distance: 55.0
click at [308, 131] on div "+ − Uydu Yol haritası Arazi Karışık Leaflet Klavye kısayolları Harita Verileri …" at bounding box center [332, 111] width 171 height 141
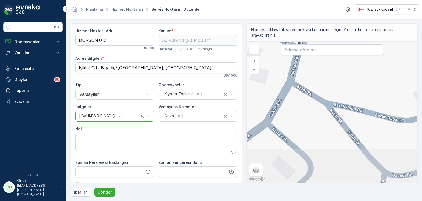
drag, startPoint x: 304, startPoint y: 129, endPoint x: 324, endPoint y: 98, distance: 36.4
click at [324, 98] on div "+ − Uydu Yol haritası Arazi Karışık Leaflet Klavye kısayolları Harita Verileri …" at bounding box center [332, 111] width 171 height 141
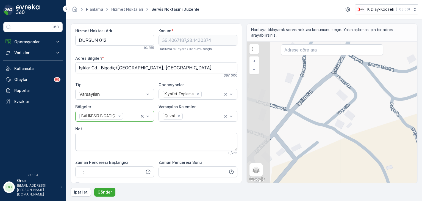
drag, startPoint x: 288, startPoint y: 128, endPoint x: 337, endPoint y: 90, distance: 62.0
click at [337, 90] on div "+ − Uydu Yol haritası Arazi Karışık Leaflet Klavye kısayolları Harita Verileri …" at bounding box center [332, 111] width 171 height 141
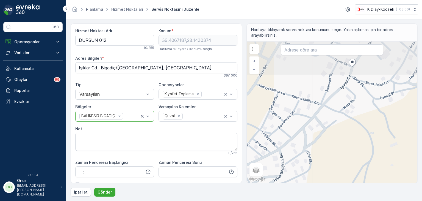
drag, startPoint x: 308, startPoint y: 99, endPoint x: 274, endPoint y: 172, distance: 80.5
click at [274, 172] on div "+ − Uydu Yol haritası Arazi Karışık Leaflet Klavye kısayolları Harita Verileri …" at bounding box center [332, 111] width 171 height 141
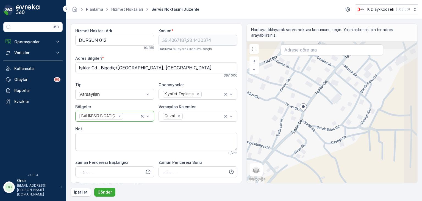
drag, startPoint x: 319, startPoint y: 126, endPoint x: 278, endPoint y: 159, distance: 52.3
click at [278, 159] on div "+ − Uydu Yol haritası Arazi Karışık Leaflet Klavye kısayolları Harita Verileri …" at bounding box center [332, 111] width 171 height 141
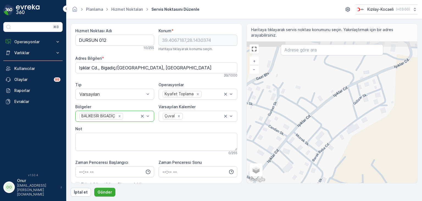
drag, startPoint x: 326, startPoint y: 98, endPoint x: 278, endPoint y: 166, distance: 83.8
click at [278, 166] on div "+ − Uydu Yol haritası Arazi Karışık Leaflet Klavye kısayolları Harita Verileri …" at bounding box center [332, 111] width 171 height 141
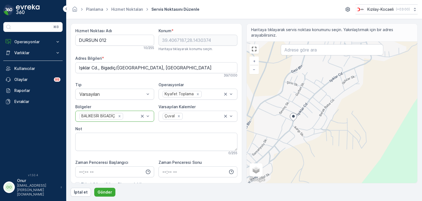
drag, startPoint x: 297, startPoint y: 150, endPoint x: 320, endPoint y: 104, distance: 51.5
click at [320, 104] on div "+ − Uydu Yol haritası Arazi Karışık Leaflet Klavye kısayolları Harita Verileri …" at bounding box center [332, 111] width 171 height 141
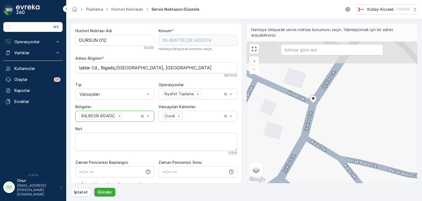
drag, startPoint x: 300, startPoint y: 84, endPoint x: 325, endPoint y: 128, distance: 49.8
click at [325, 128] on div "+ − Uydu Yol haritası Arazi Karışık Leaflet Klavye kısayolları Harita Verileri …" at bounding box center [332, 111] width 171 height 141
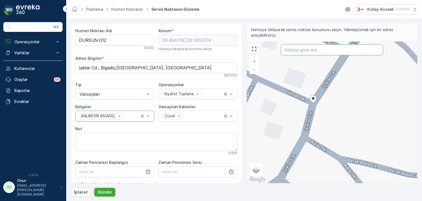
click at [305, 49] on input "text" at bounding box center [332, 49] width 102 height 11
type input "BOĞAZ CADDESİ BİGADİÇ"
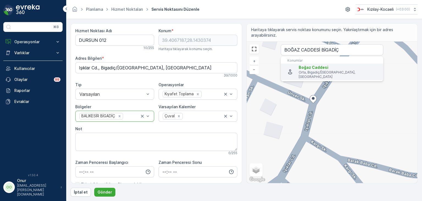
click at [320, 67] on span "Boğaz Caddesi" at bounding box center [314, 67] width 30 height 5
type input "39.3984188,28.138618"
type Bilgileri "Boğaz Cd., Bigadiç/[GEOGRAPHIC_DATA], [GEOGRAPHIC_DATA]"
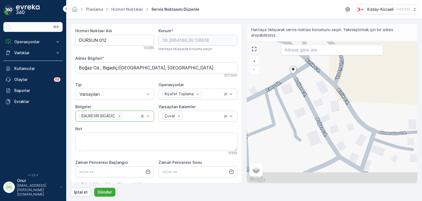
drag, startPoint x: 308, startPoint y: 130, endPoint x: 312, endPoint y: 112, distance: 18.1
click at [312, 112] on div "+ − Uydu Yol haritası Arazi Karışık Leaflet Klavye kısayolları Harita Verileri …" at bounding box center [332, 111] width 171 height 141
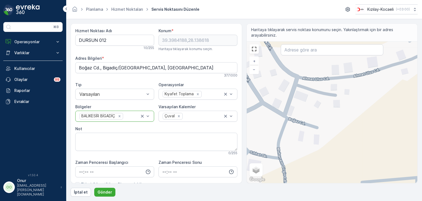
drag, startPoint x: 337, startPoint y: 148, endPoint x: 269, endPoint y: 112, distance: 76.9
click at [269, 112] on div "+ − Uydu Yol haritası Arazi Karışık Leaflet Klavye kısayolları Harita Verileri …" at bounding box center [332, 111] width 171 height 141
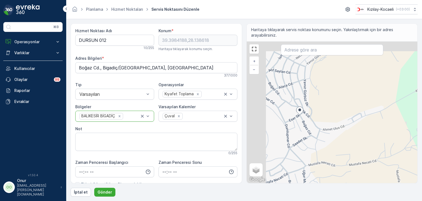
drag, startPoint x: 294, startPoint y: 133, endPoint x: 319, endPoint y: 150, distance: 30.2
click at [319, 150] on div "+ − Uydu Yol haritası Arazi Karışık Leaflet Klavye kısayolları Harita Verileri …" at bounding box center [332, 111] width 171 height 141
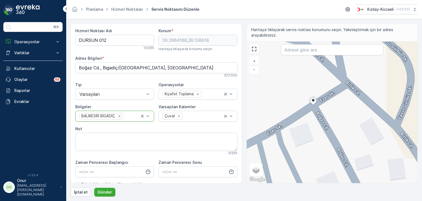
click at [311, 115] on div "+ − Uydu Yol haritası Arazi Karışık Leaflet Klavye kısayolları Harita Verileri …" at bounding box center [332, 111] width 171 height 141
type input "39.398339227048055,28.138598134219723"
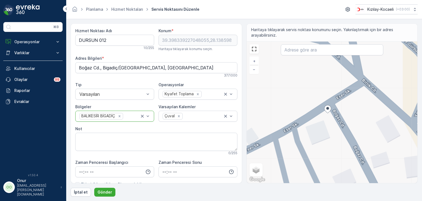
type Bilgileri "Orta, Birlik Cd. No:4, 10440 Bigadiç/[GEOGRAPHIC_DATA], [GEOGRAPHIC_DATA]"
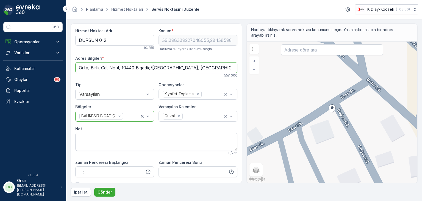
drag, startPoint x: 77, startPoint y: 69, endPoint x: 193, endPoint y: 69, distance: 115.6
click at [193, 69] on Bilgileri "Orta, Birlik Cd. No:4, 10440 Bigadiç/[GEOGRAPHIC_DATA], [GEOGRAPHIC_DATA]" at bounding box center [156, 67] width 162 height 11
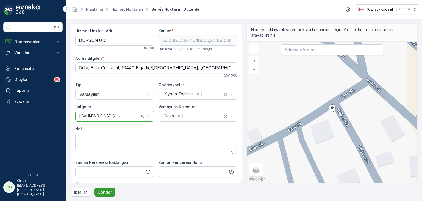
click at [108, 193] on p "Gönder" at bounding box center [105, 191] width 15 height 5
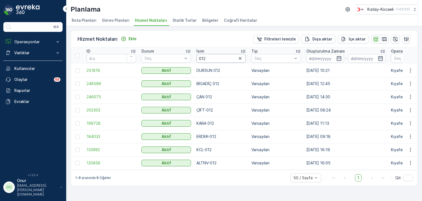
click at [216, 61] on input "012" at bounding box center [220, 58] width 49 height 9
type input "009"
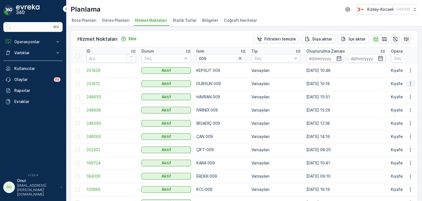
click at [408, 84] on icon "button" at bounding box center [410, 83] width 5 height 5
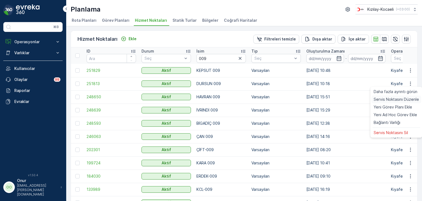
click at [399, 98] on span "Servis Noktasını Düzenle" at bounding box center [396, 98] width 45 height 5
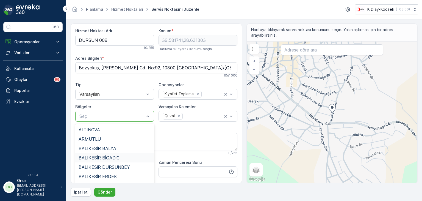
click at [118, 159] on span "BALIKESİR BİGADİÇ" at bounding box center [99, 157] width 41 height 5
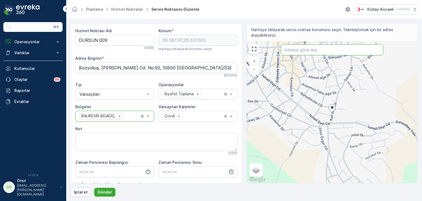
click at [298, 54] on input "text" at bounding box center [332, 49] width 102 height 11
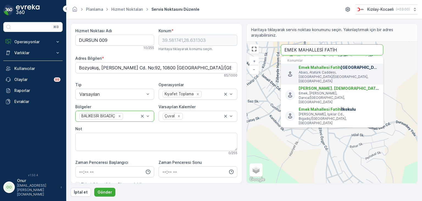
type input "EMEK MAHALLESİ FATİH"
click at [331, 72] on p "Abacı, Atatürk Caddesi, [GEOGRAPHIC_DATA]/[GEOGRAPHIC_DATA], [GEOGRAPHIC_DATA]" at bounding box center [339, 76] width 80 height 13
type input "39.39451280000001,28.1309886"
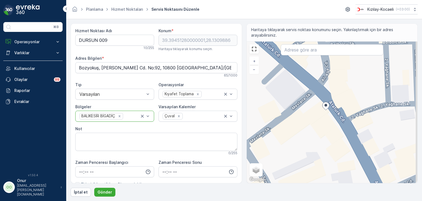
drag, startPoint x: 315, startPoint y: 108, endPoint x: 308, endPoint y: 135, distance: 28.2
click at [308, 135] on div "+ − Uydu Yol haritası Arazi Karışık Leaflet Klavye kısayolları Harita Verileri …" at bounding box center [332, 111] width 171 height 141
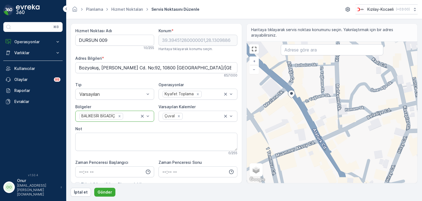
click at [270, 98] on div "+ − Uydu Yol haritası Arazi Karışık Leaflet Klavye kısayolları Harita Verileri …" at bounding box center [332, 111] width 171 height 141
type input "39.394517222611974,28.130566751257483"
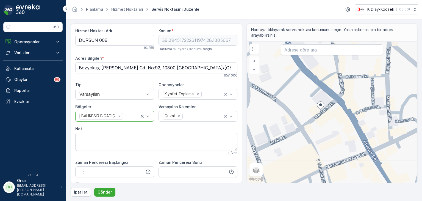
type Bilgileri "Abacı, Mevlana Sk. No:12, 10440 Bigadiç/[GEOGRAPHIC_DATA], [GEOGRAPHIC_DATA]"
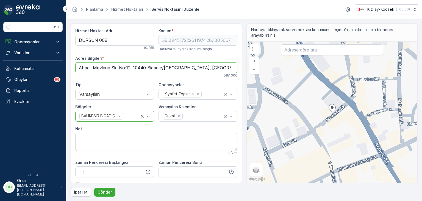
drag, startPoint x: 79, startPoint y: 67, endPoint x: 217, endPoint y: 67, distance: 138.2
click at [217, 67] on Bilgileri "Abacı, Mevlana Sk. No:12, 10440 Bigadiç/[GEOGRAPHIC_DATA], [GEOGRAPHIC_DATA]" at bounding box center [156, 67] width 162 height 11
click at [108, 191] on p "Gönder" at bounding box center [105, 191] width 15 height 5
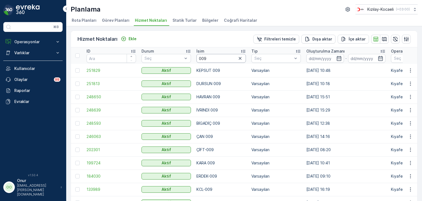
click at [210, 60] on input "009" at bounding box center [220, 58] width 49 height 9
type input "008"
click at [408, 69] on icon "button" at bounding box center [410, 70] width 5 height 5
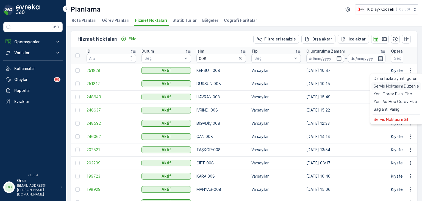
click at [390, 83] on span "Servis Noktasını Düzenle" at bounding box center [396, 85] width 45 height 5
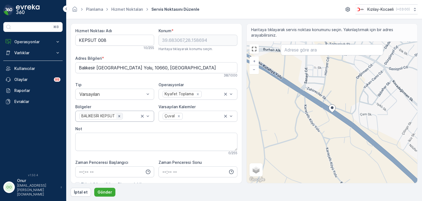
click at [120, 117] on icon "Remove BALIKESİR KEPSUT" at bounding box center [119, 116] width 4 height 4
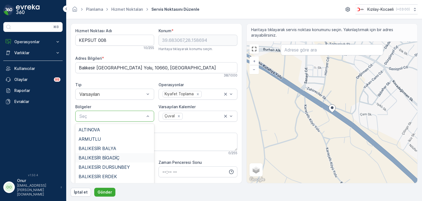
click at [125, 157] on div "BALIKESİR BİGADİÇ" at bounding box center [115, 157] width 72 height 5
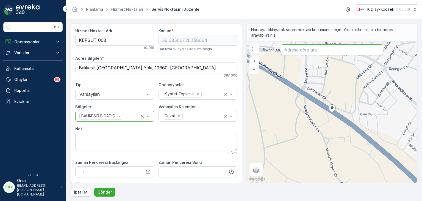
click at [311, 54] on input "text" at bounding box center [332, 49] width 102 height 11
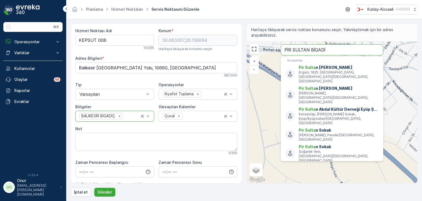
type input "PİR SULTAN BİGADİÇ"
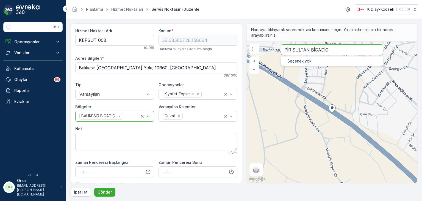
drag, startPoint x: 331, startPoint y: 50, endPoint x: 274, endPoint y: 48, distance: 57.2
click at [274, 48] on div "+ − Uydu Yol haritası Arazi Karışık Leaflet Klavye kısayolları Harita Verileri …" at bounding box center [332, 111] width 171 height 141
type input "39.68691193521165,28.154176344406913"
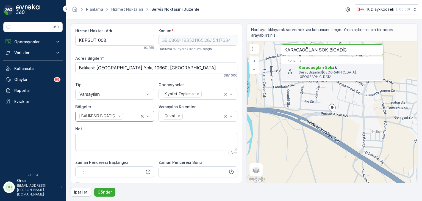
type input "KARACAOĞLAN SOK BİGADİÇ"
click at [308, 73] on p "Servi, Bigadiç/[GEOGRAPHIC_DATA], [GEOGRAPHIC_DATA]" at bounding box center [339, 74] width 80 height 9
type input "39.3869643,28.1333591"
type Bilgileri "Servi, [PERSON_NAME] Sk., 10440 Bigadiç/[GEOGRAPHIC_DATA], [GEOGRAPHIC_DATA]"
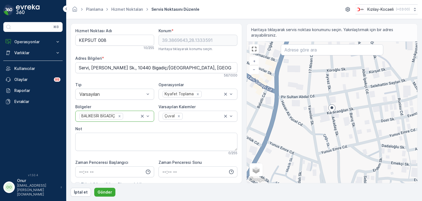
click at [345, 95] on div "+ − Uydu Yol haritası Arazi Karışık Leaflet Klavye kısayolları Harita Verileri …" at bounding box center [332, 111] width 171 height 141
type input "39.387477184003885,28.13388087640512"
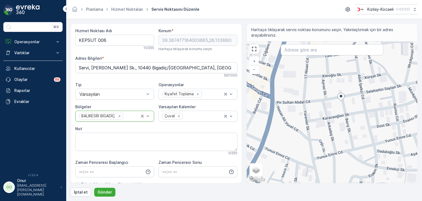
type Bilgileri "Servi, [PERSON_NAME]. No:14, 10440 Bigadiç/[GEOGRAPHIC_DATA], [GEOGRAPHIC_DATA]"
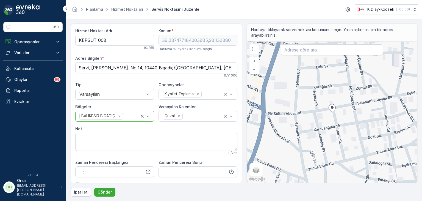
click at [336, 111] on div "+ − Uydu Yol haritası Arazi Karışık Leaflet Klavye kısayolları Harita Verileri …" at bounding box center [332, 111] width 171 height 141
type input "39.387493577964676,28.134052482590057"
type Bilgileri "Servi, [PERSON_NAME]. No:16, 10440 Bigadiç/[GEOGRAPHIC_DATA], [GEOGRAPHIC_DATA]"
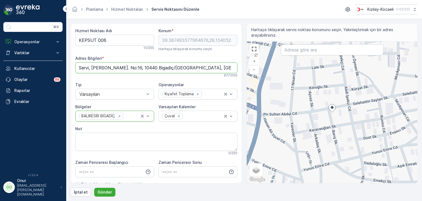
drag, startPoint x: 76, startPoint y: 68, endPoint x: 220, endPoint y: 70, distance: 144.5
click at [220, 70] on Bilgileri "Servi, [PERSON_NAME]. No:16, 10440 Bigadiç/[GEOGRAPHIC_DATA], [GEOGRAPHIC_DATA]" at bounding box center [156, 67] width 162 height 11
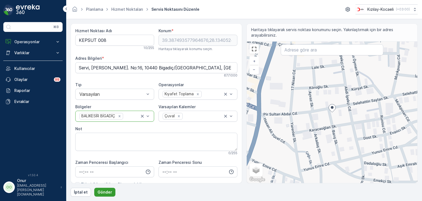
click at [111, 190] on button "Gönder" at bounding box center [104, 191] width 21 height 9
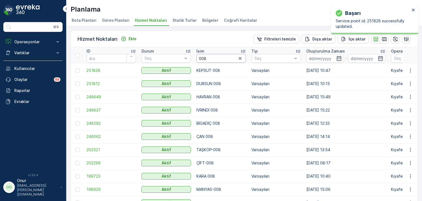
click at [214, 56] on input "008" at bounding box center [220, 58] width 49 height 9
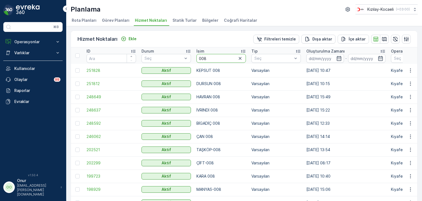
type input "00"
click at [216, 58] on input "00" at bounding box center [220, 58] width 49 height 9
type input "007"
click at [411, 83] on icon "button" at bounding box center [410, 83] width 5 height 5
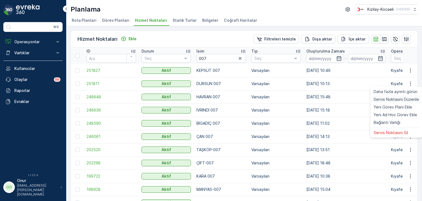
click at [391, 99] on span "Servis Noktasını Düzenle" at bounding box center [396, 98] width 45 height 5
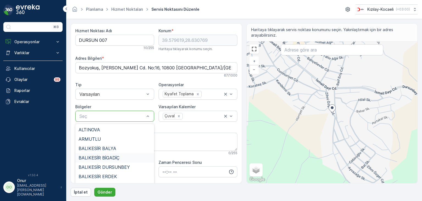
click at [123, 156] on div "BALIKESİR BİGADİÇ" at bounding box center [115, 157] width 72 height 5
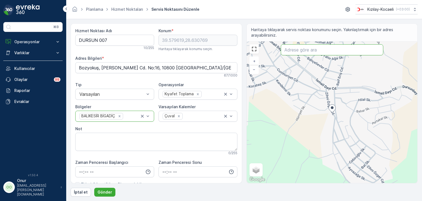
click at [297, 51] on input "text" at bounding box center [332, 49] width 102 height 11
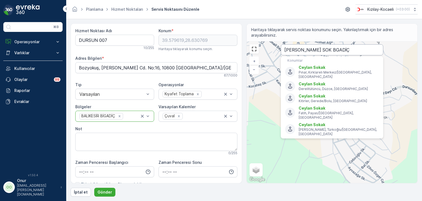
click at [317, 50] on input "[PERSON_NAME] SOK BGADİÇ" at bounding box center [332, 49] width 102 height 11
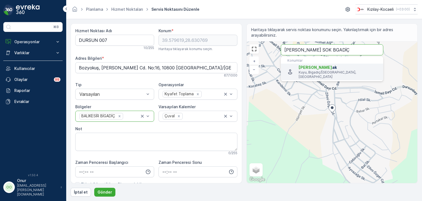
type input "[PERSON_NAME] SOK BGADİÇ"
click at [332, 66] on span "[PERSON_NAME]" at bounding box center [316, 67] width 34 height 5
type input "39.3876008,28.1376158"
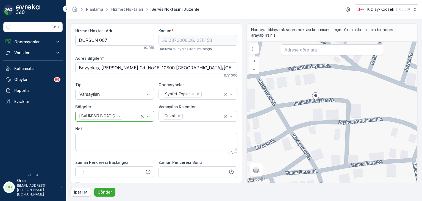
drag, startPoint x: 328, startPoint y: 112, endPoint x: 310, endPoint y: 112, distance: 18.4
click at [310, 112] on div "+ − Uydu Yol haritası Arazi Karışık Leaflet Klavye kısayolları Harita Verileri …" at bounding box center [332, 111] width 171 height 141
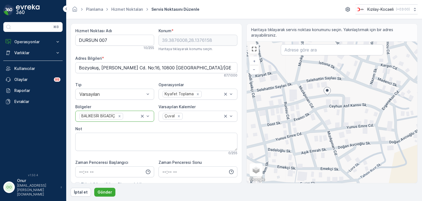
drag, startPoint x: 288, startPoint y: 121, endPoint x: 314, endPoint y: 115, distance: 27.0
click at [314, 115] on div "+ − Uydu Yol haritası Arazi Karışık Leaflet Klavye kısayolları Harita Verileri …" at bounding box center [332, 111] width 171 height 141
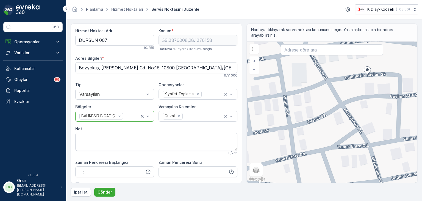
click at [290, 115] on div "+ − Uydu Yol haritası Arazi Karışık Leaflet Klavye kısayolları Harita Verileri …" at bounding box center [332, 111] width 171 height 141
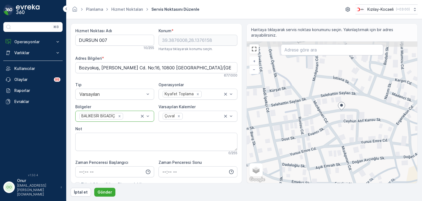
drag, startPoint x: 312, startPoint y: 94, endPoint x: 325, endPoint y: 109, distance: 19.5
click at [325, 109] on div "+ − Uydu Yol haritası Arazi Karışık Leaflet Klavye kısayolları Harita Verileri …" at bounding box center [332, 111] width 171 height 141
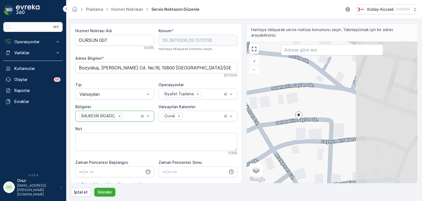
drag, startPoint x: 372, startPoint y: 104, endPoint x: 282, endPoint y: 104, distance: 90.4
click at [282, 104] on div "+ − Uydu Yol haritası Arazi Karışık Leaflet Klavye kısayolları Harita Verileri …" at bounding box center [332, 111] width 171 height 141
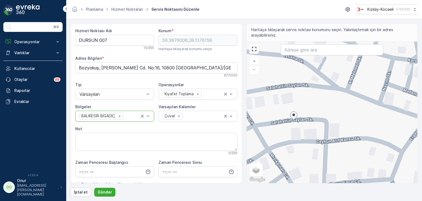
click at [325, 83] on div "+ − Uydu Yol haritası Arazi Karışık Leaflet Klavye kısayolları Harita Verileri …" at bounding box center [332, 111] width 171 height 141
type input "39.388149275756255,28.138238244173078"
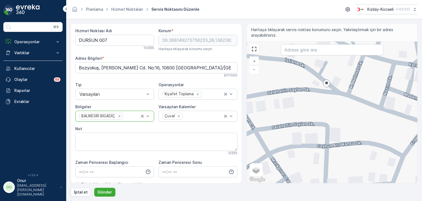
type Bilgileri "[PERSON_NAME] [PERSON_NAME]. No:2, 10440 Bigadiç/[GEOGRAPHIC_DATA], [GEOGRAPHIC…"
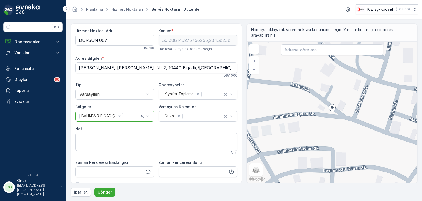
click at [329, 110] on icon at bounding box center [332, 108] width 7 height 8
click at [329, 112] on div at bounding box center [332, 109] width 7 height 10
click at [324, 108] on div "+ − Uydu Yol haritası Arazi Karışık Leaflet Klavye kısayolları Harita Verileri …" at bounding box center [332, 111] width 171 height 141
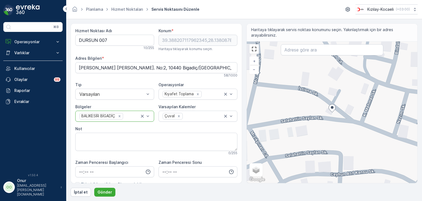
click at [338, 117] on div "+ − Uydu Yol haritası Arazi Karışık Leaflet Klavye kısayolları Harita Verileri …" at bounding box center [332, 111] width 171 height 141
type input "39.388124143812526,28.138200509561084"
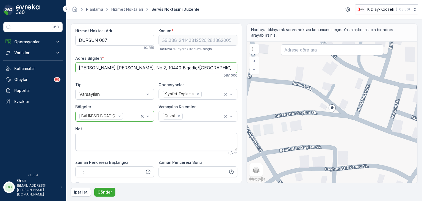
drag, startPoint x: 76, startPoint y: 66, endPoint x: 207, endPoint y: 69, distance: 131.4
click at [207, 69] on Bilgileri "[PERSON_NAME] [PERSON_NAME]. No:2, 10440 Bigadiç/[GEOGRAPHIC_DATA], [GEOGRAPHIC…" at bounding box center [156, 67] width 162 height 11
click at [108, 191] on p "Gönder" at bounding box center [105, 191] width 15 height 5
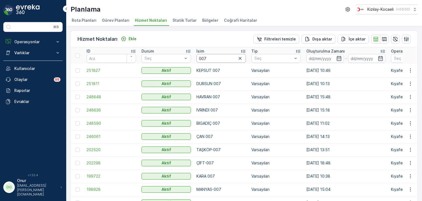
click at [213, 59] on input "007" at bounding box center [220, 58] width 49 height 9
type input "013"
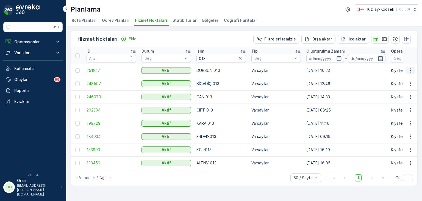
click at [412, 70] on icon "button" at bounding box center [410, 70] width 5 height 5
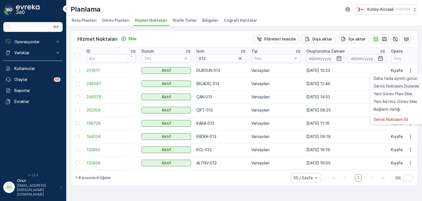
click at [396, 85] on span "Servis Noktasını Düzenle" at bounding box center [396, 85] width 45 height 5
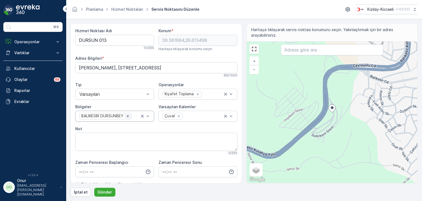
click at [129, 116] on icon "Remove BALIKESİR DURSUNBEY" at bounding box center [128, 116] width 4 height 4
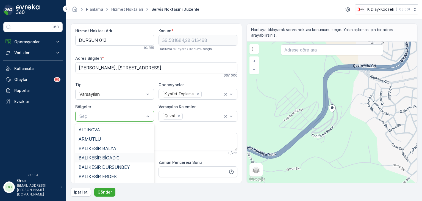
click at [124, 154] on div "BALIKESİR BİGADİÇ" at bounding box center [114, 157] width 79 height 9
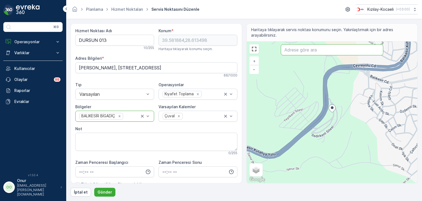
paste input "Ordu Cd. No:12"
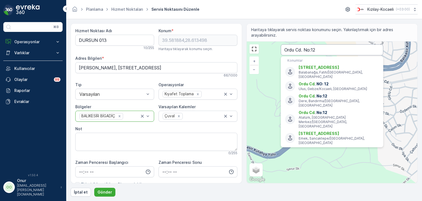
click at [322, 49] on input "Ordu Cd. No:12" at bounding box center [332, 49] width 102 height 11
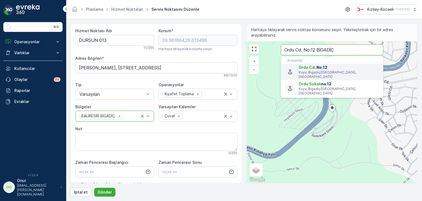
type input "Ordu Cd. No:12 BİGADİÇ"
click at [336, 65] on span "Ordu Cd . No:12" at bounding box center [339, 67] width 80 height 5
type input "39.394057,28.1341006"
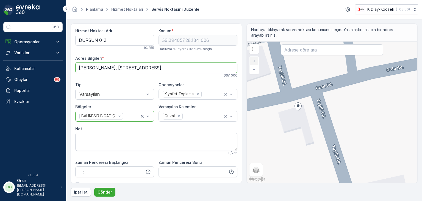
drag, startPoint x: 220, startPoint y: 67, endPoint x: 63, endPoint y: 66, distance: 156.8
click at [63, 66] on div "⌘B Operasyonlar Rapor - Kızılay Planlama Rotalar & Görevler Kokpit Ayarlar Varl…" at bounding box center [211, 100] width 422 height 201
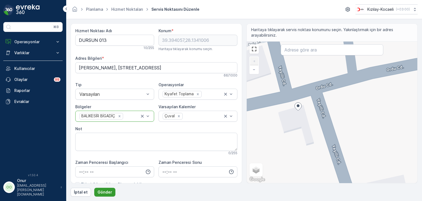
click at [108, 190] on p "Gönder" at bounding box center [105, 191] width 15 height 5
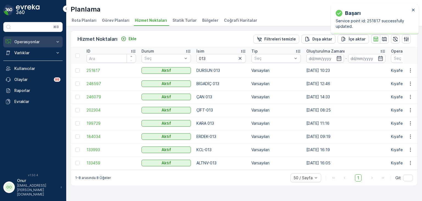
click at [30, 43] on p "Operasyonlar" at bounding box center [32, 41] width 37 height 5
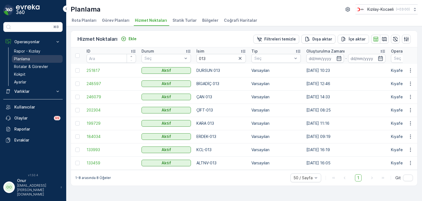
click at [30, 58] on p "Planlama" at bounding box center [22, 58] width 16 height 5
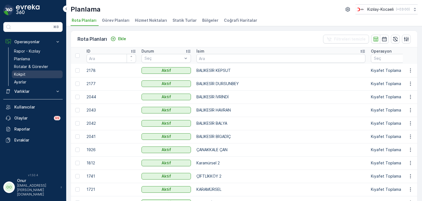
click at [22, 73] on p "Kokpit" at bounding box center [20, 73] width 12 height 5
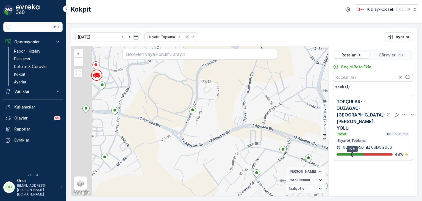
drag, startPoint x: 189, startPoint y: 127, endPoint x: 249, endPoint y: 118, distance: 61.1
click at [253, 118] on div "+ − Uydu Yol haritası Arazi Karışık Leaflet Klavye kısayolları Harita Verileri …" at bounding box center [199, 121] width 257 height 150
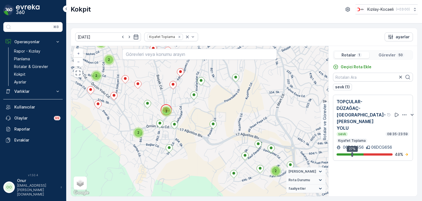
drag, startPoint x: 164, startPoint y: 111, endPoint x: 190, endPoint y: 129, distance: 31.5
click at [190, 129] on div "2 2 2 2 2 2 2 2 + − Uydu Yol haritası Arazi Karışık Leaflet Klavye kısayolları …" at bounding box center [199, 121] width 257 height 150
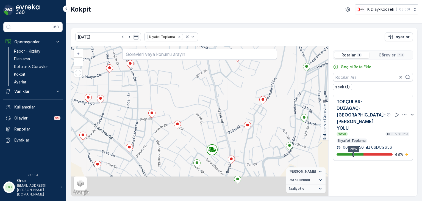
drag, startPoint x: 222, startPoint y: 136, endPoint x: 172, endPoint y: 90, distance: 67.3
click at [172, 90] on div "+ − Uydu Yol haritası Arazi Karışık Leaflet Klavye kısayolları Harita Verileri …" at bounding box center [199, 121] width 257 height 150
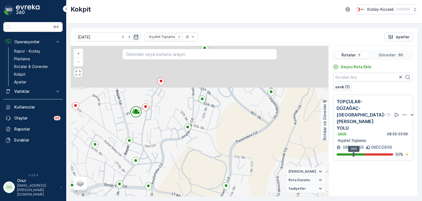
drag, startPoint x: 132, startPoint y: 89, endPoint x: 146, endPoint y: 137, distance: 49.5
click at [146, 137] on div "+ − Uydu Yol haritası Arazi Karışık Leaflet Klavye kısayolları Harita Verileri …" at bounding box center [199, 121] width 257 height 150
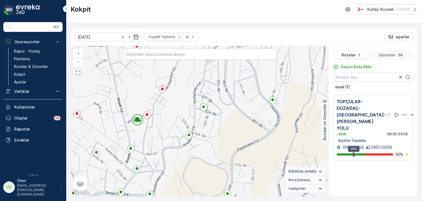
click at [394, 55] on p "Görevler" at bounding box center [387, 54] width 17 height 5
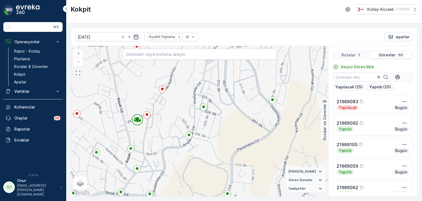
click at [347, 57] on p "Rotalar" at bounding box center [348, 54] width 14 height 5
